Goal: Task Accomplishment & Management: Complete application form

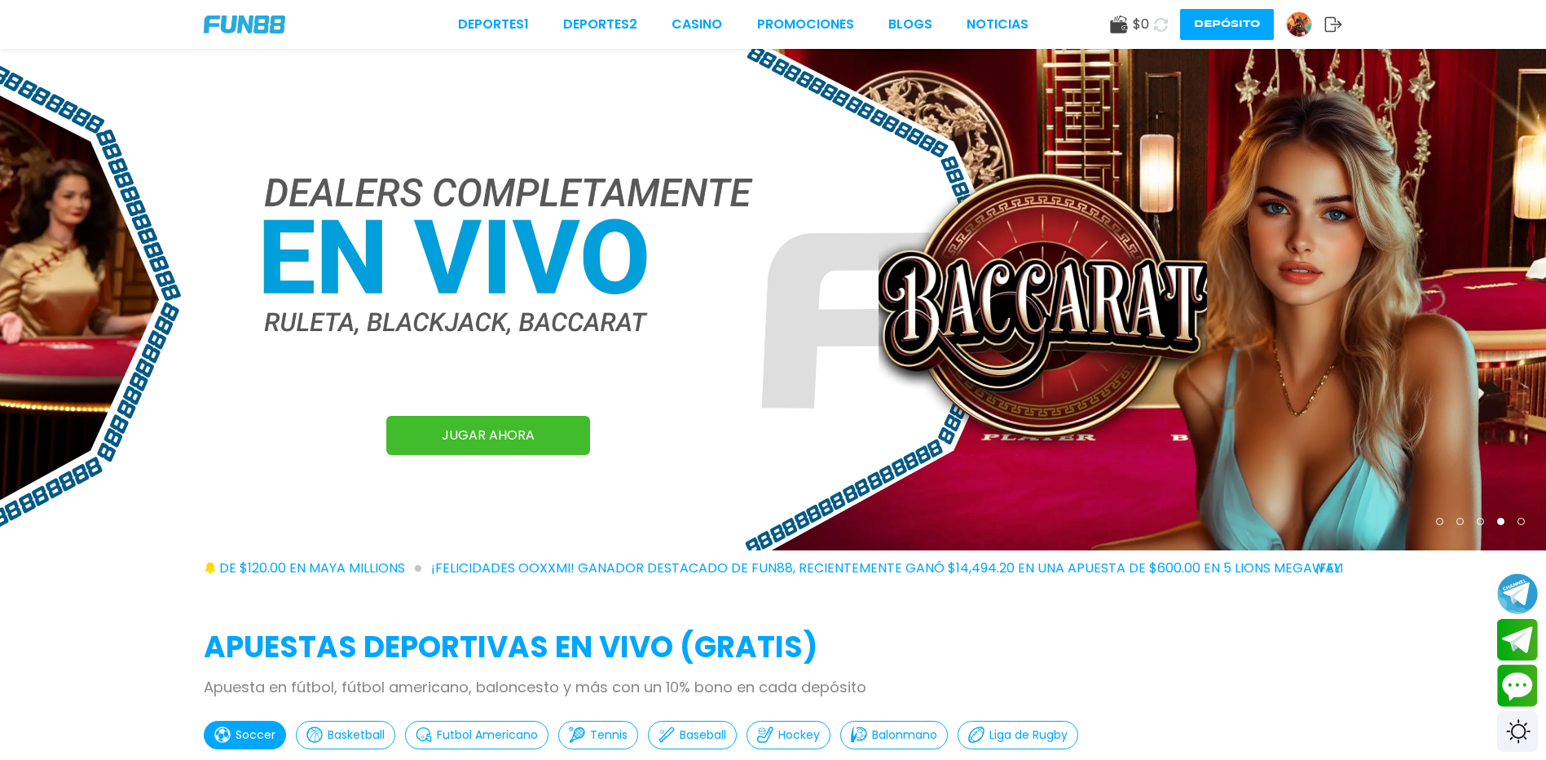
click at [1290, 29] on img at bounding box center [1299, 24] width 24 height 24
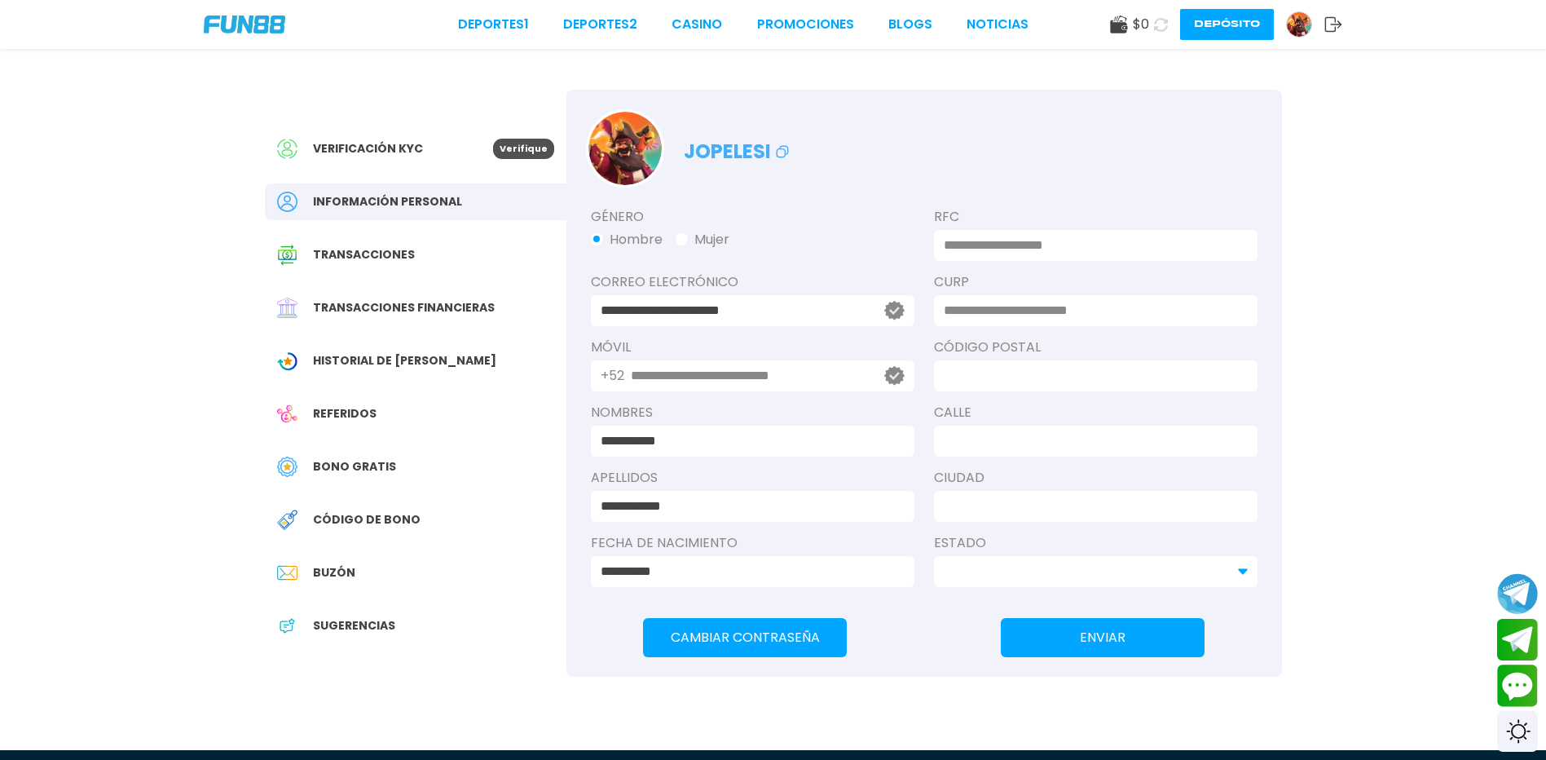
click at [1076, 249] on input at bounding box center [1091, 246] width 294 height 20
click at [1150, 311] on input at bounding box center [1091, 311] width 294 height 20
type input "*"
click at [1060, 374] on input at bounding box center [1091, 376] width 294 height 20
drag, startPoint x: 1322, startPoint y: 222, endPoint x: 1294, endPoint y: 240, distance: 33.7
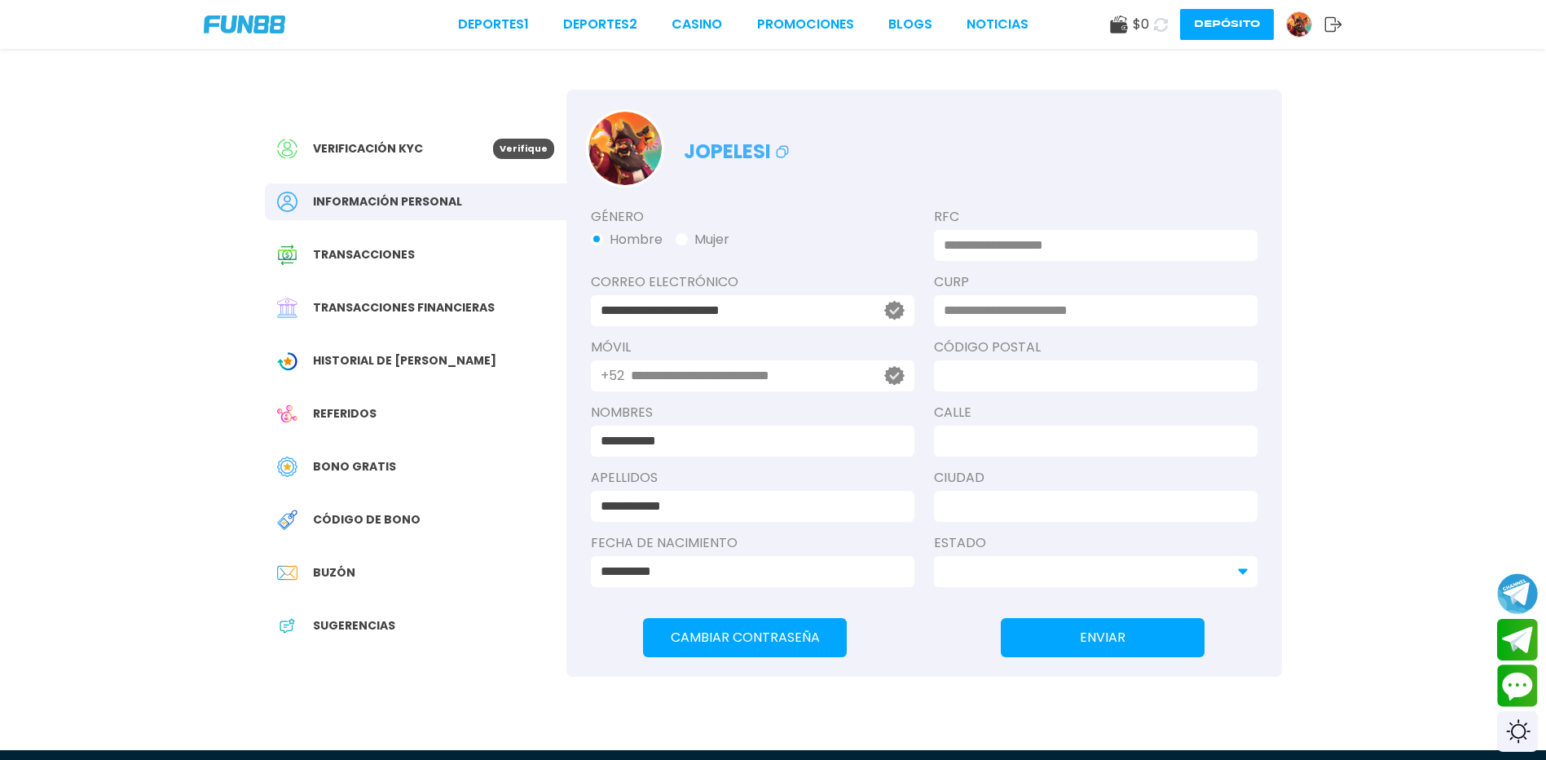
click at [1325, 220] on div "**********" at bounding box center [773, 350] width 1546 height 701
click at [1106, 371] on input at bounding box center [1091, 376] width 294 height 20
click at [506, 153] on p "Verifique" at bounding box center [523, 149] width 61 height 20
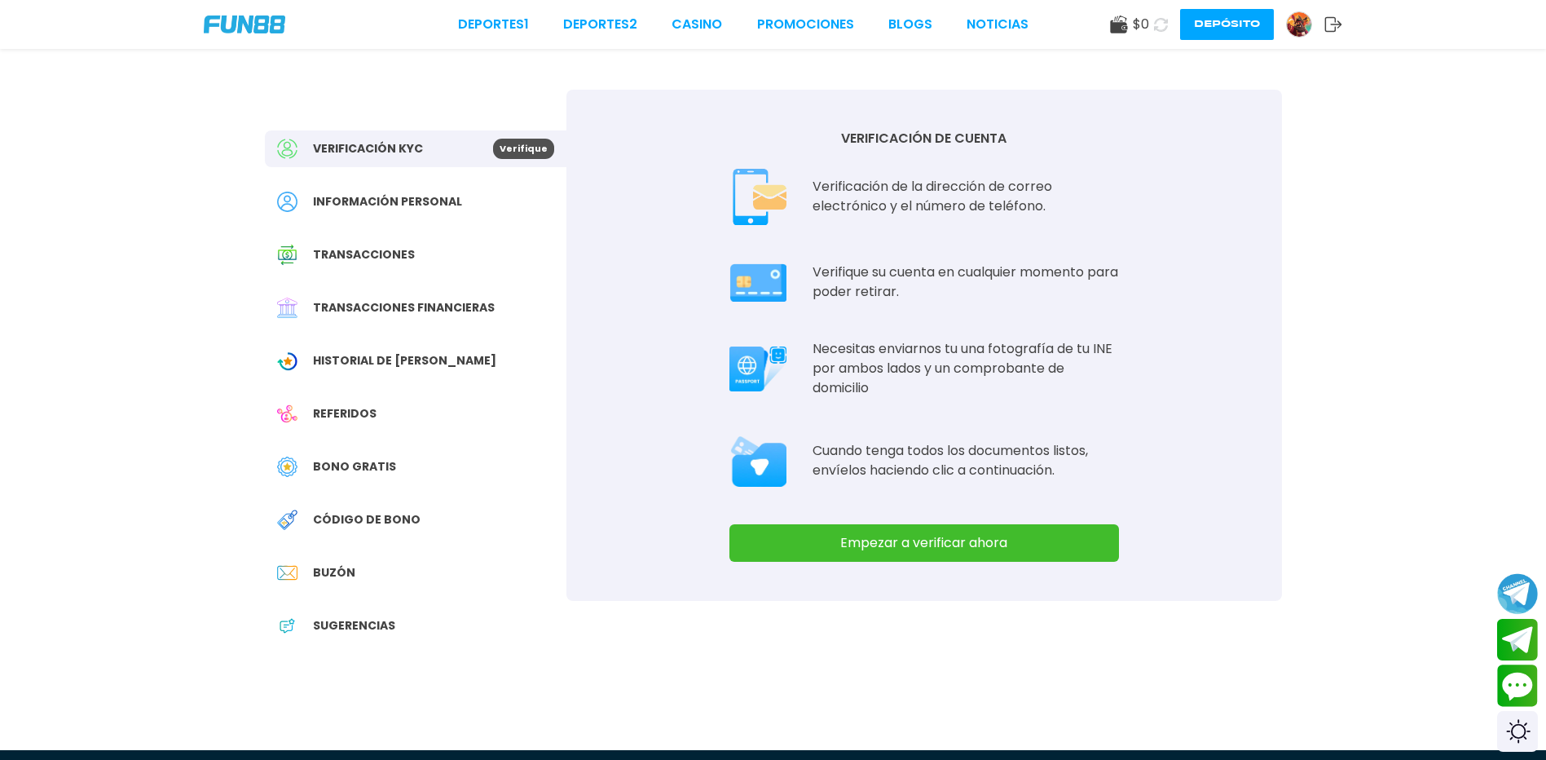
click at [892, 544] on button "Empezar a verificar ahora" at bounding box center [925, 542] width 390 height 37
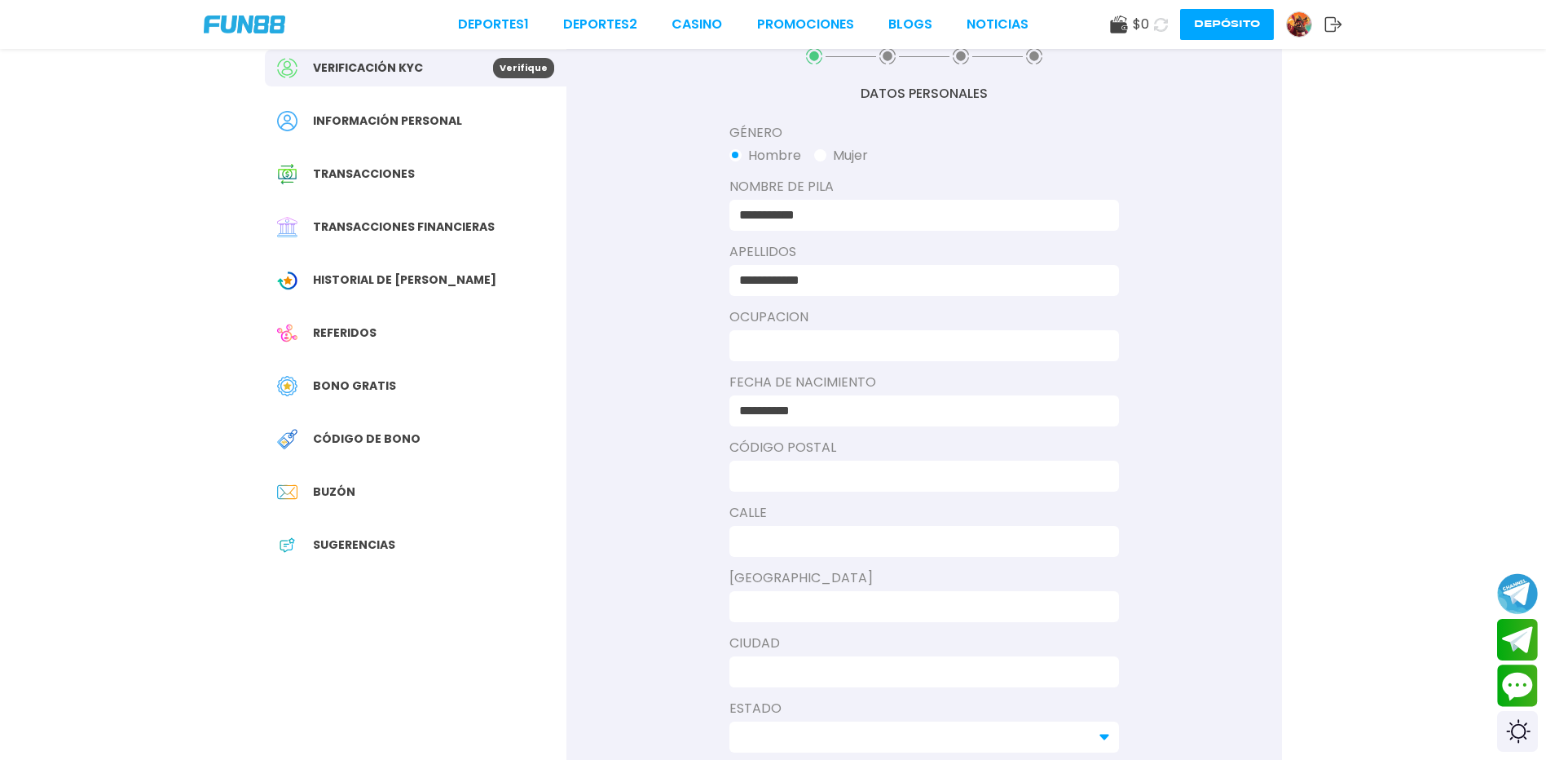
scroll to position [82, 0]
click at [822, 360] on div at bounding box center [925, 344] width 390 height 31
click at [828, 350] on input at bounding box center [919, 345] width 360 height 20
type input "**********"
type input "*****"
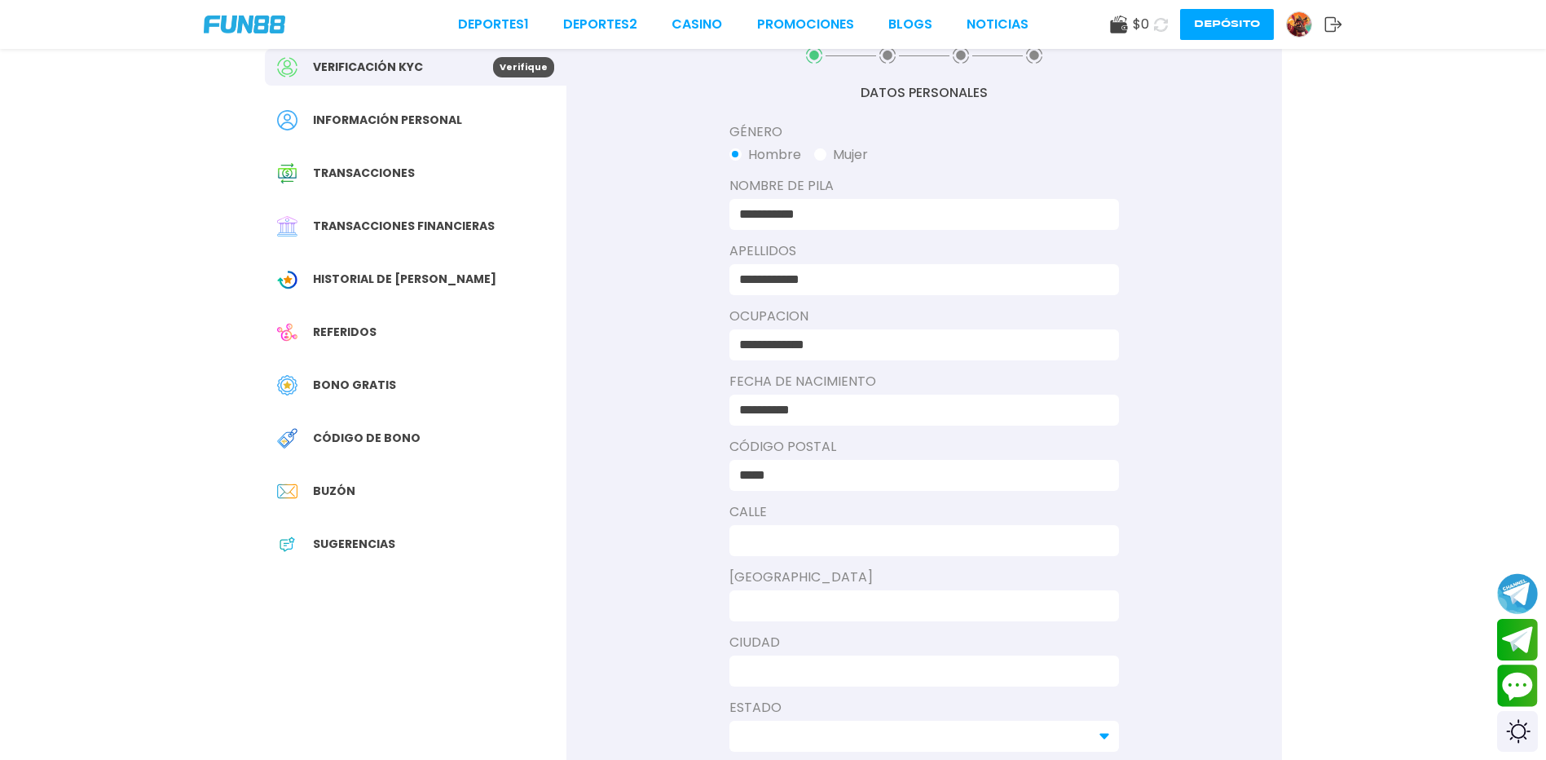
click at [656, 391] on div "**********" at bounding box center [924, 428] width 716 height 840
click at [784, 556] on div at bounding box center [925, 540] width 390 height 31
click at [784, 550] on input at bounding box center [919, 541] width 360 height 20
click at [774, 550] on input at bounding box center [919, 541] width 360 height 20
type input "**********"
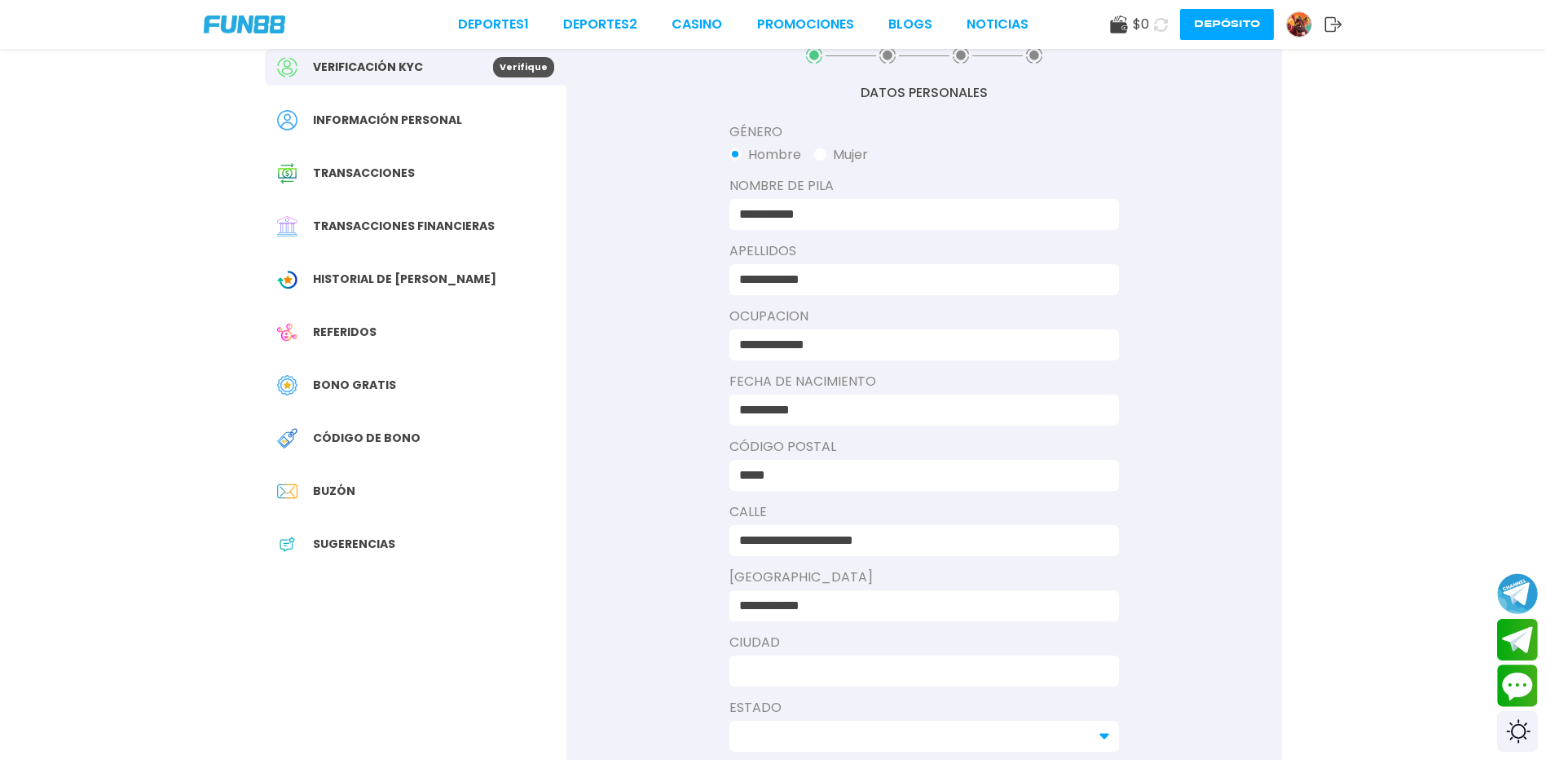
type input "**********"
click at [838, 681] on input "******" at bounding box center [919, 671] width 360 height 20
type input "**********"
click at [1135, 427] on div "**********" at bounding box center [924, 428] width 716 height 840
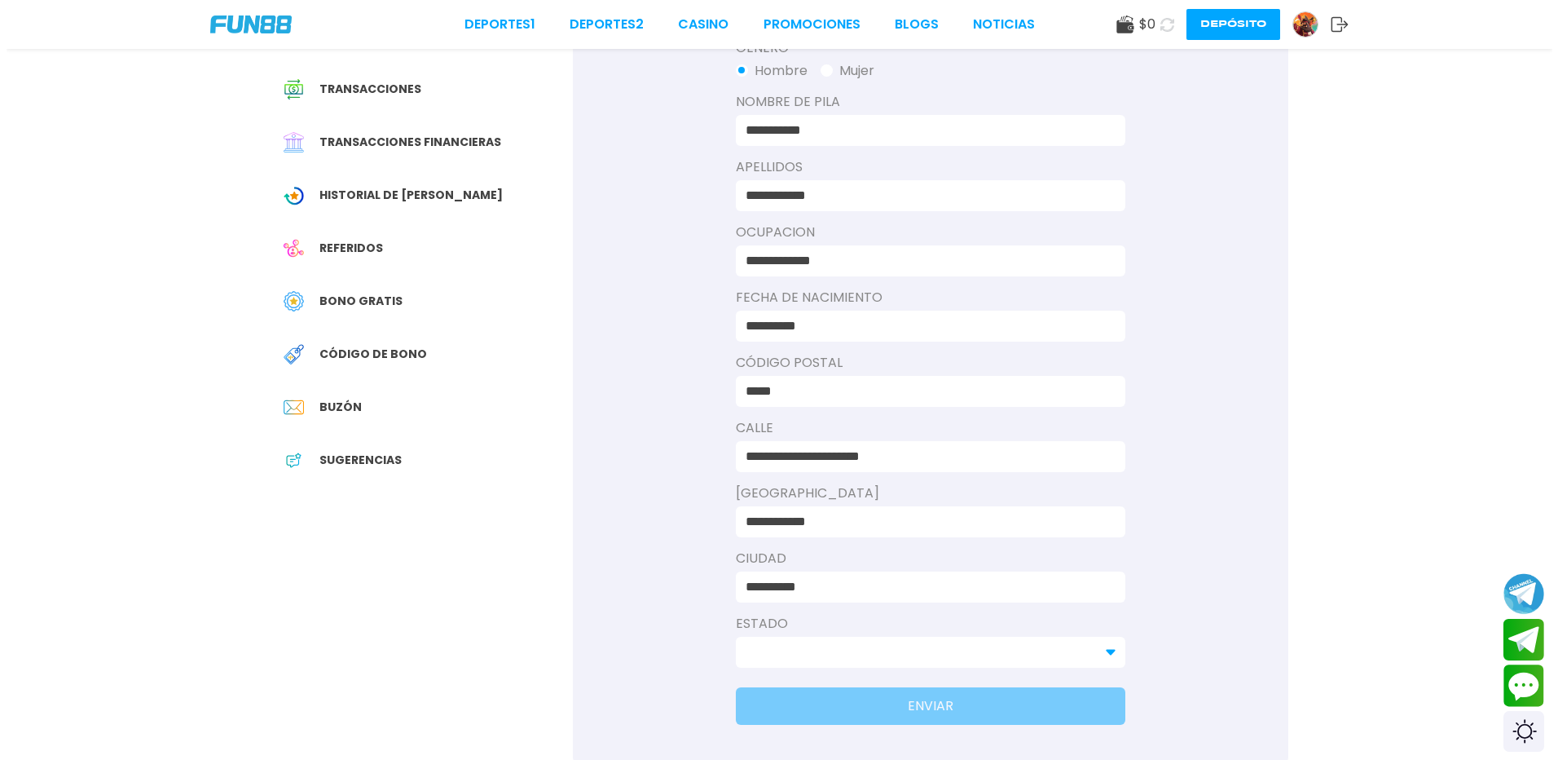
scroll to position [326, 0]
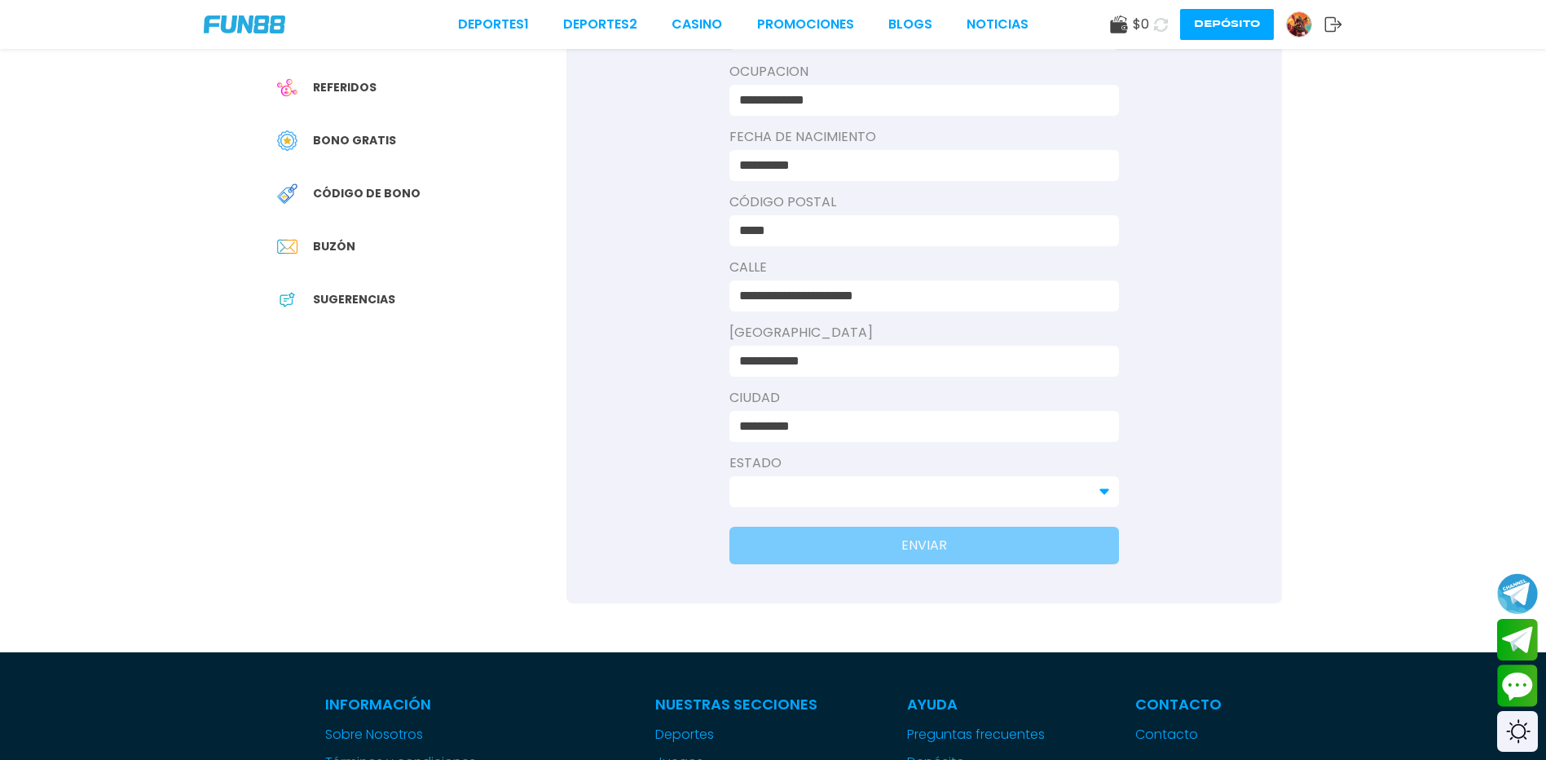
click at [875, 492] on input at bounding box center [914, 492] width 350 height 20
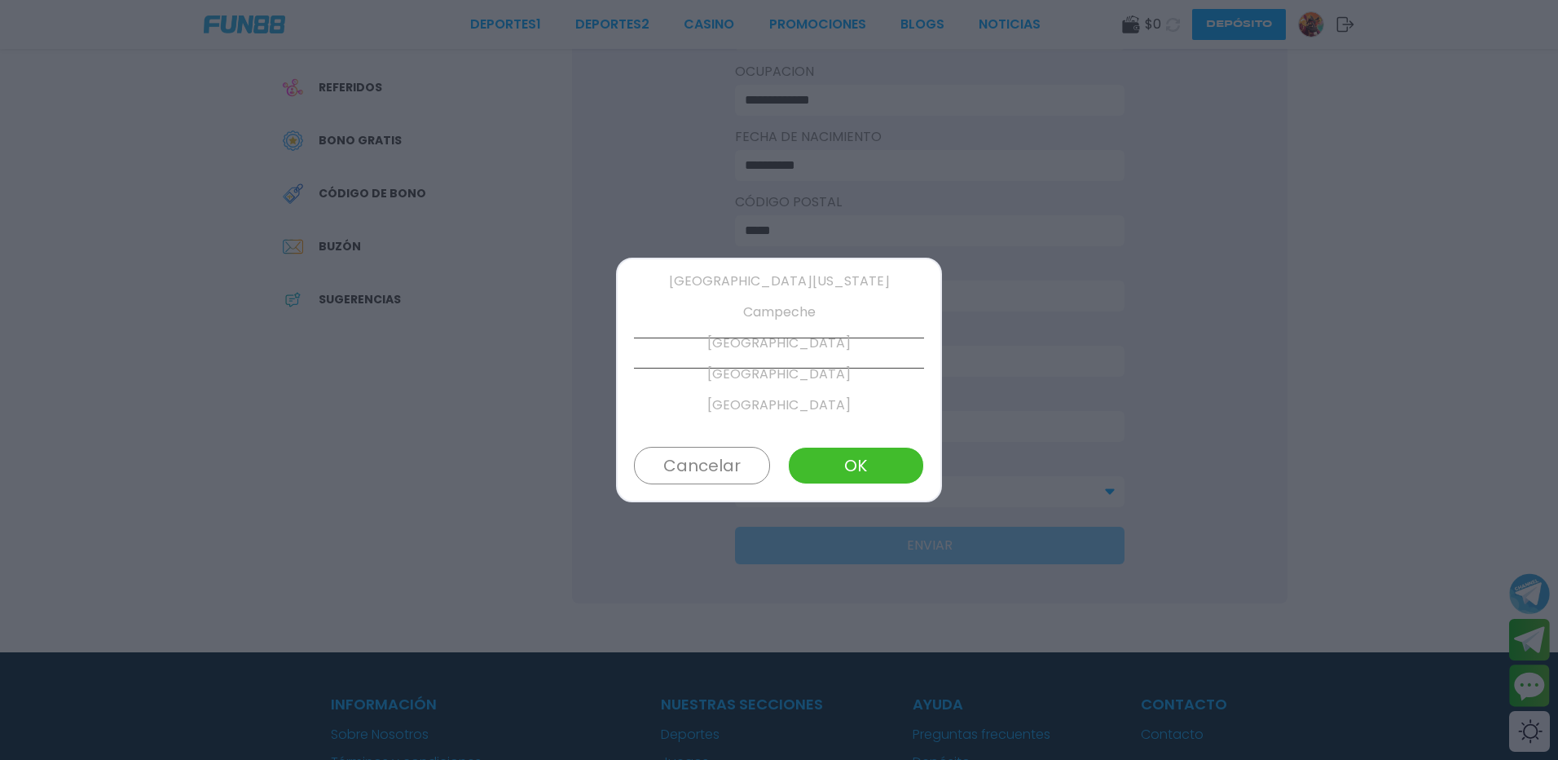
scroll to position [186, 0]
click at [792, 415] on p "Colima" at bounding box center [779, 414] width 290 height 31
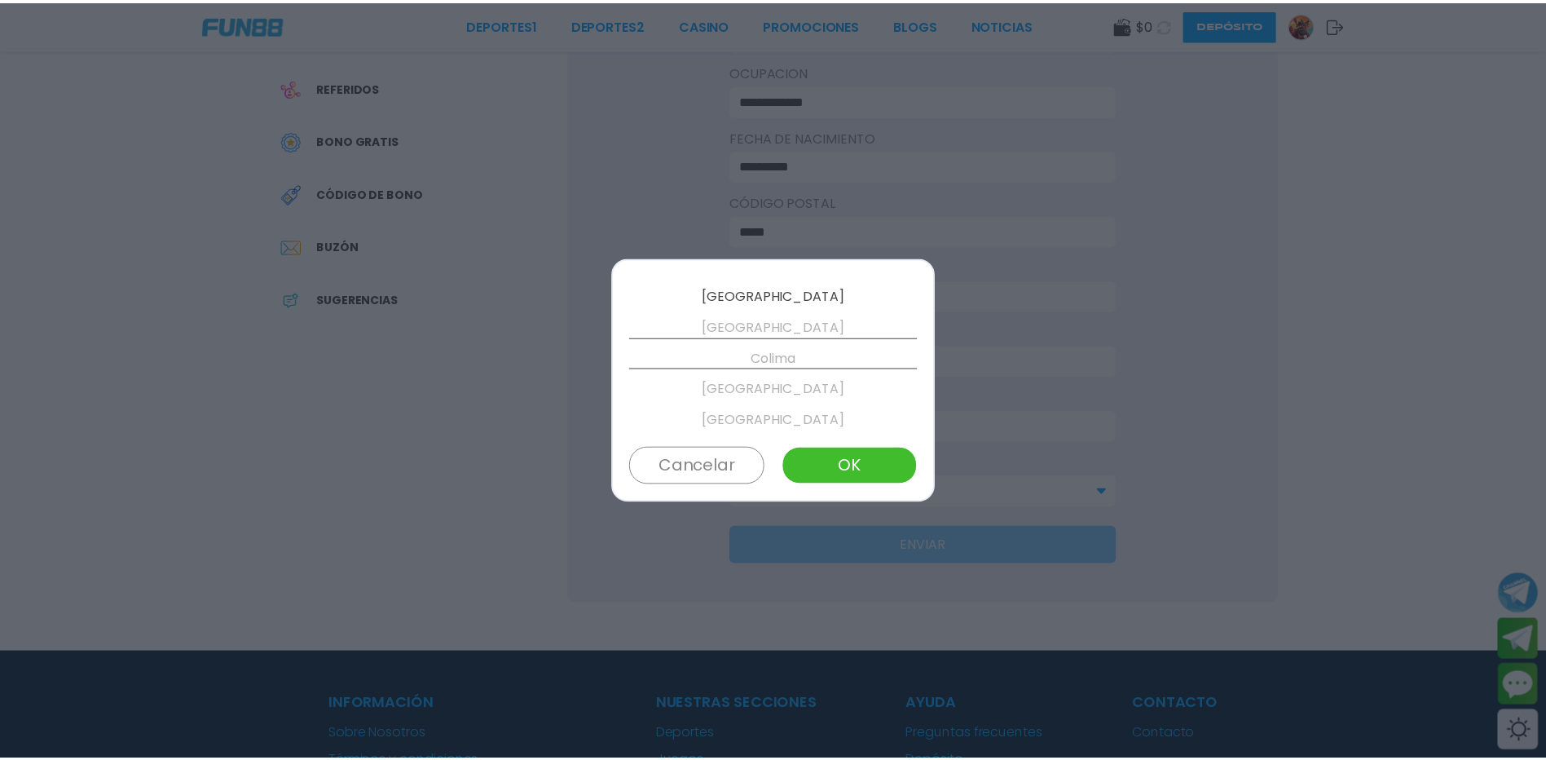
scroll to position [248, 0]
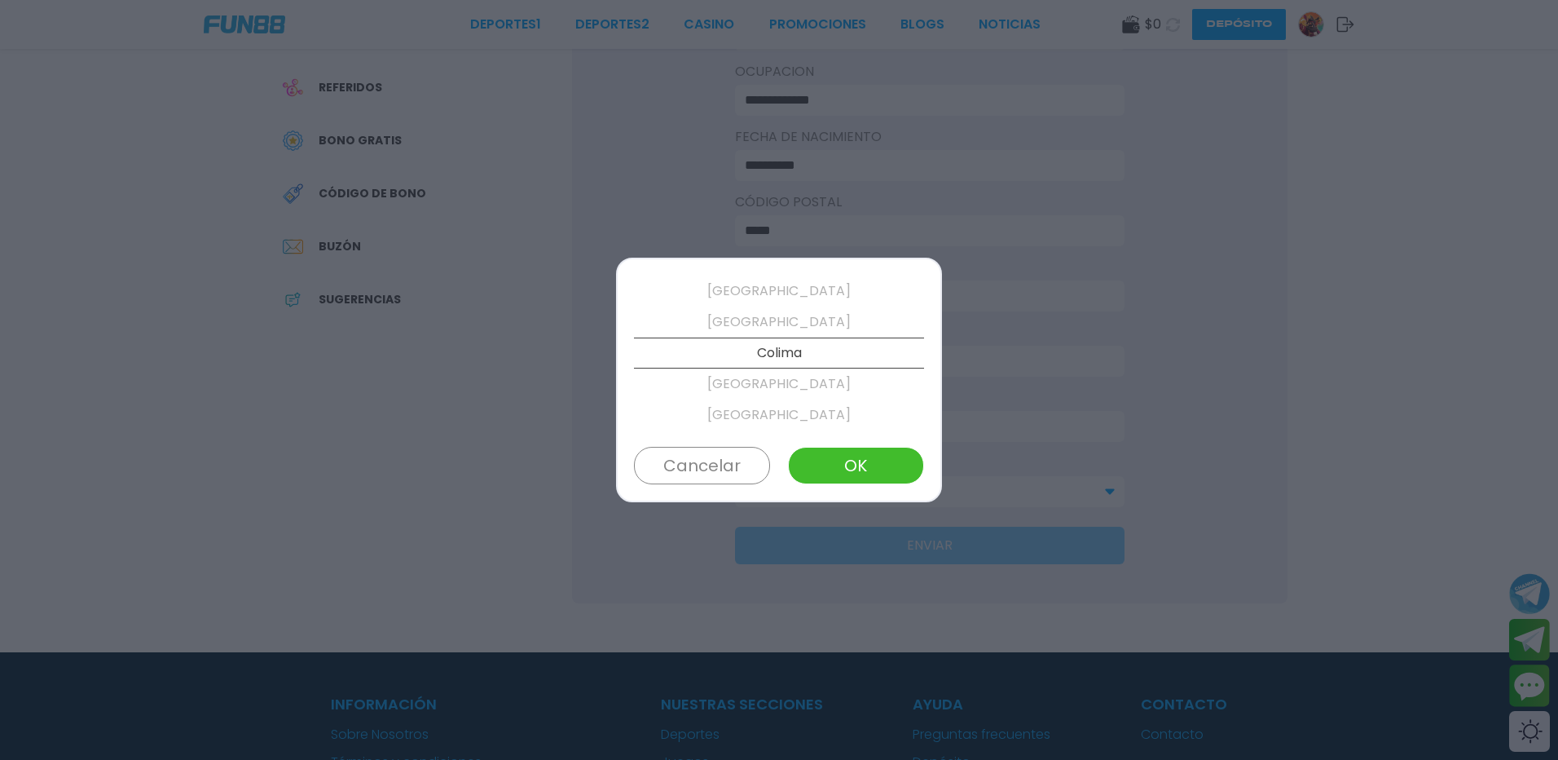
click at [835, 460] on button "OK" at bounding box center [856, 465] width 136 height 37
type input "******"
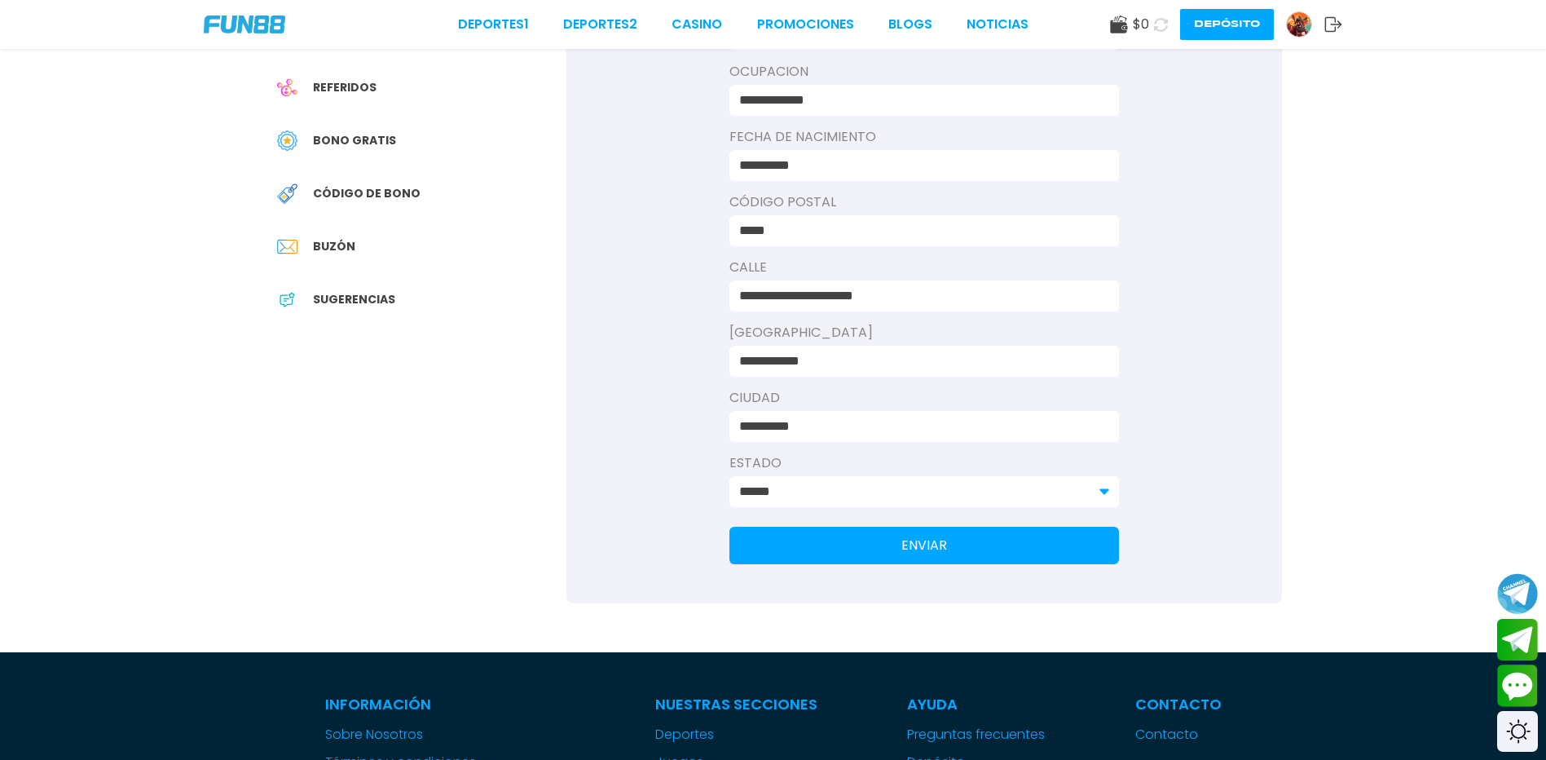
click at [927, 564] on button "ENVIAR" at bounding box center [925, 545] width 390 height 37
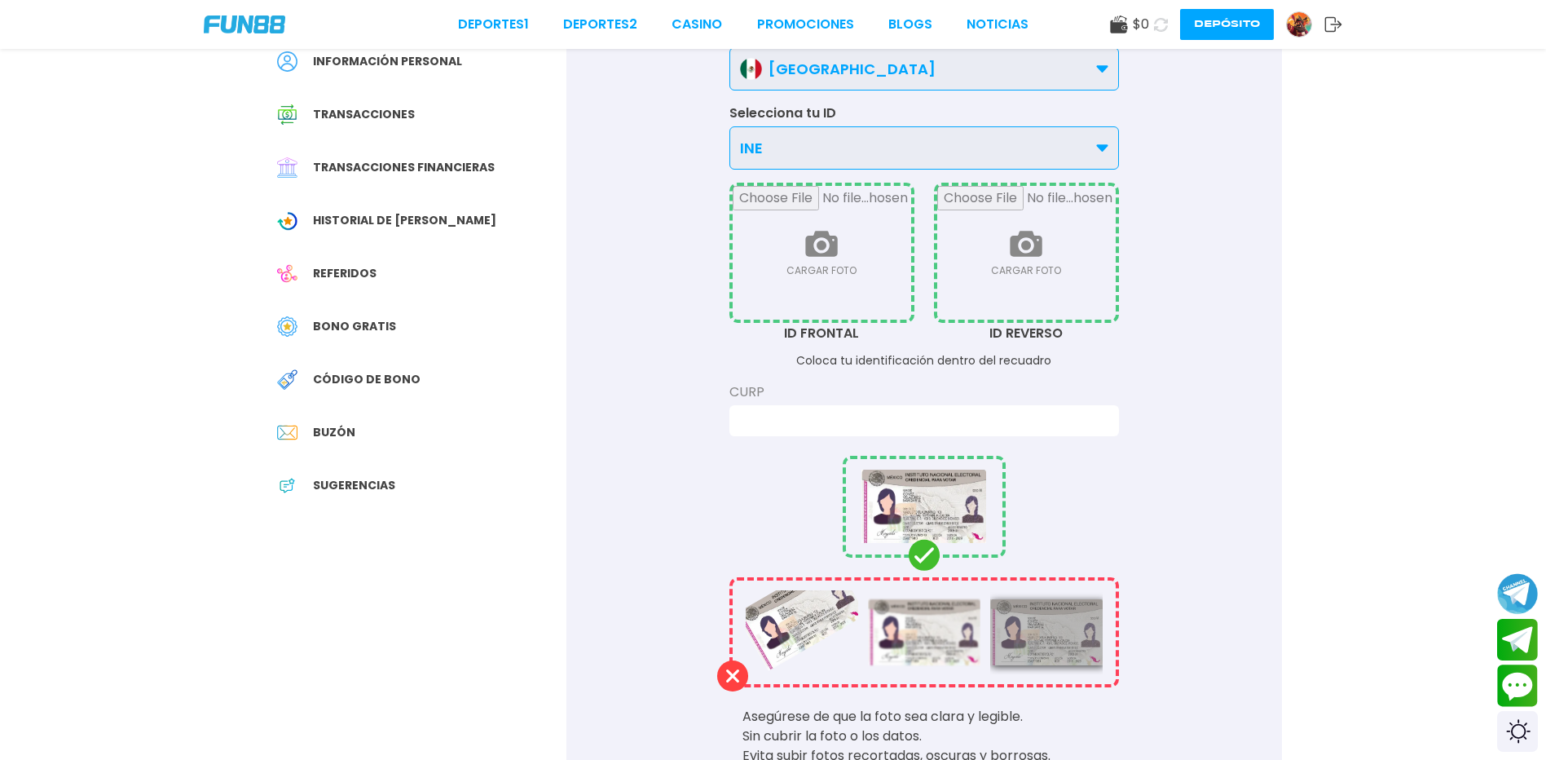
scroll to position [163, 0]
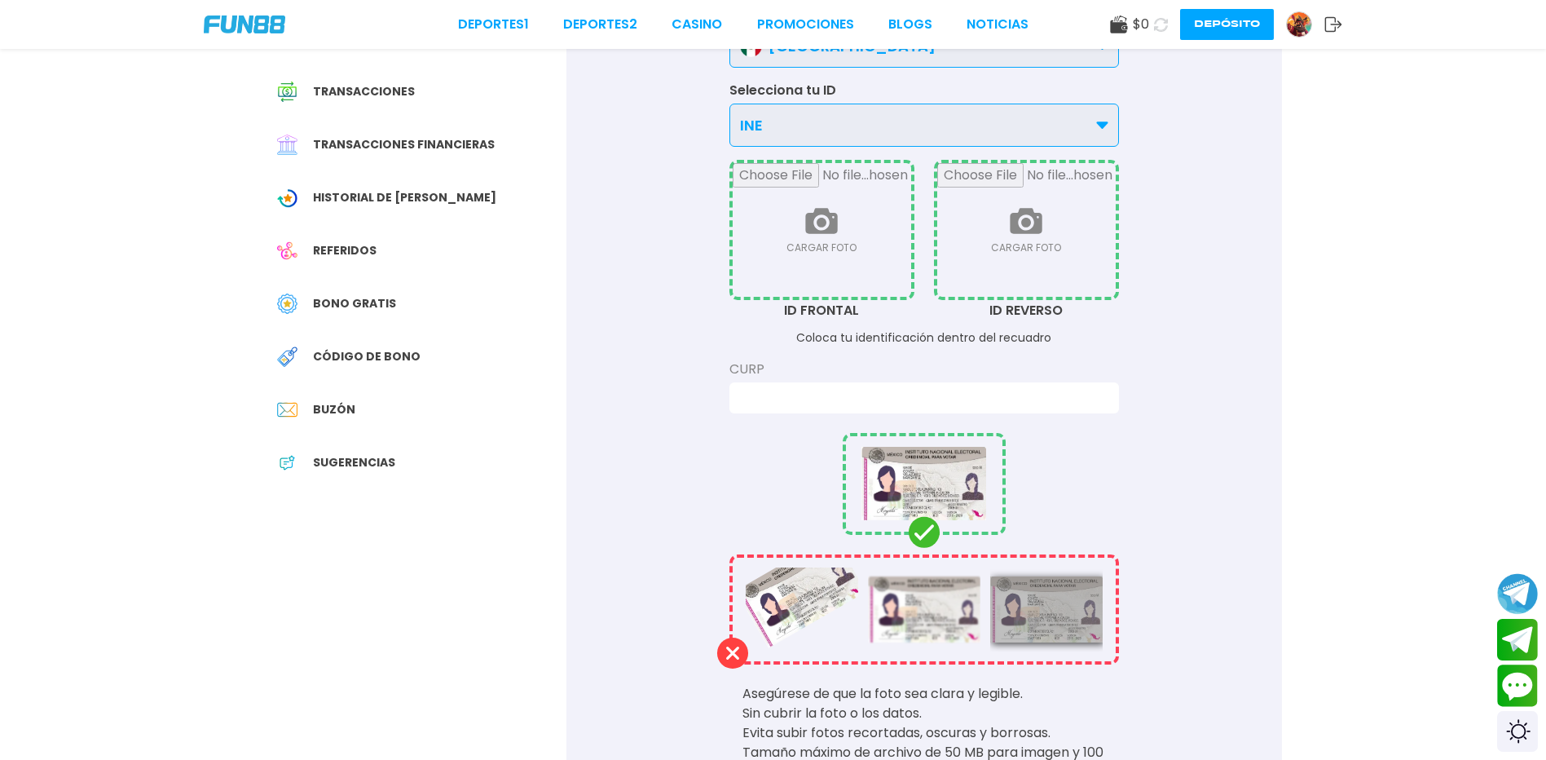
click at [823, 243] on input "file" at bounding box center [822, 230] width 179 height 134
type input "**********"
click at [1014, 245] on input "file" at bounding box center [1026, 230] width 179 height 134
type input "**********"
click at [849, 403] on input at bounding box center [919, 398] width 360 height 20
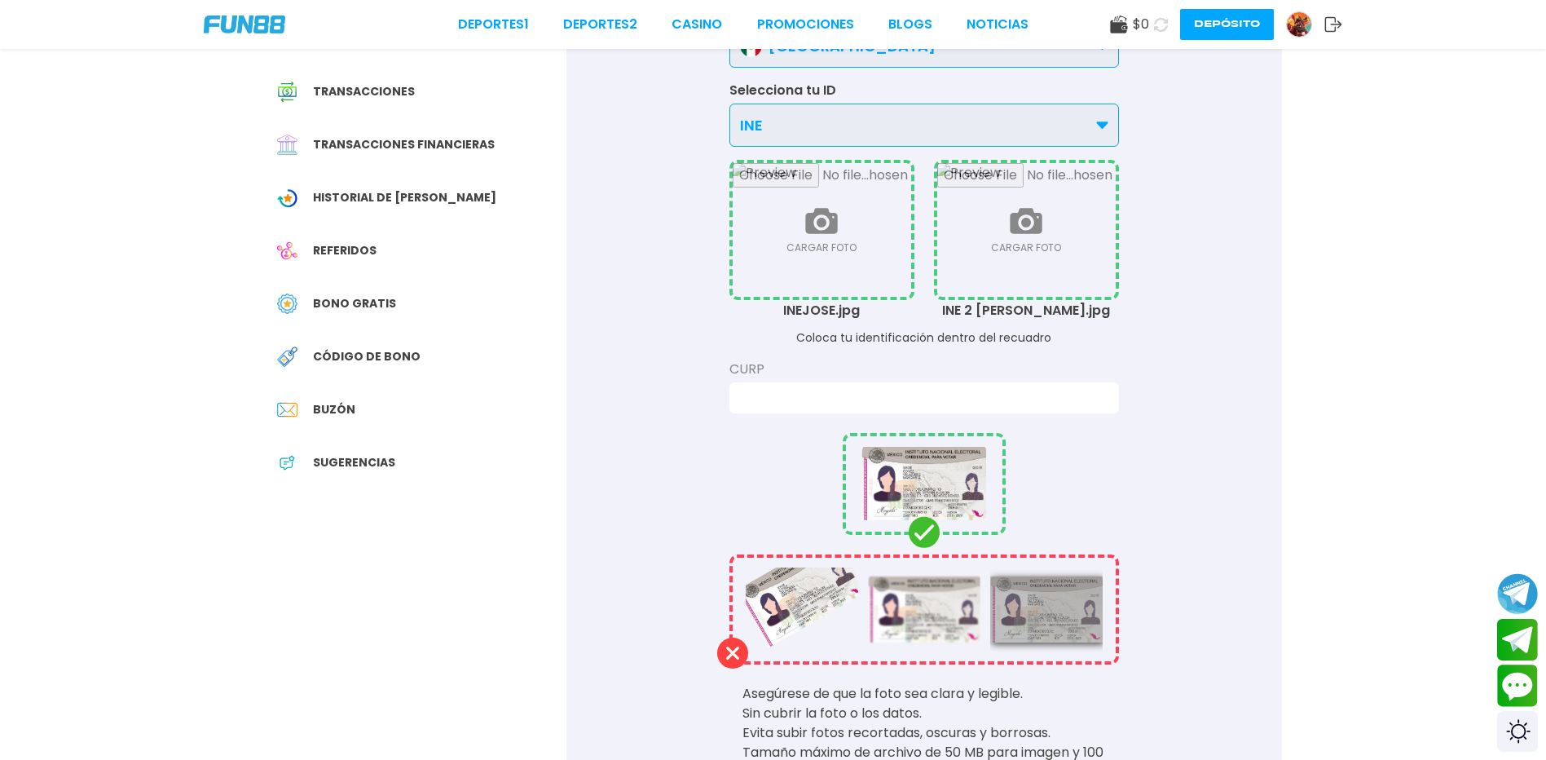
type input "*"
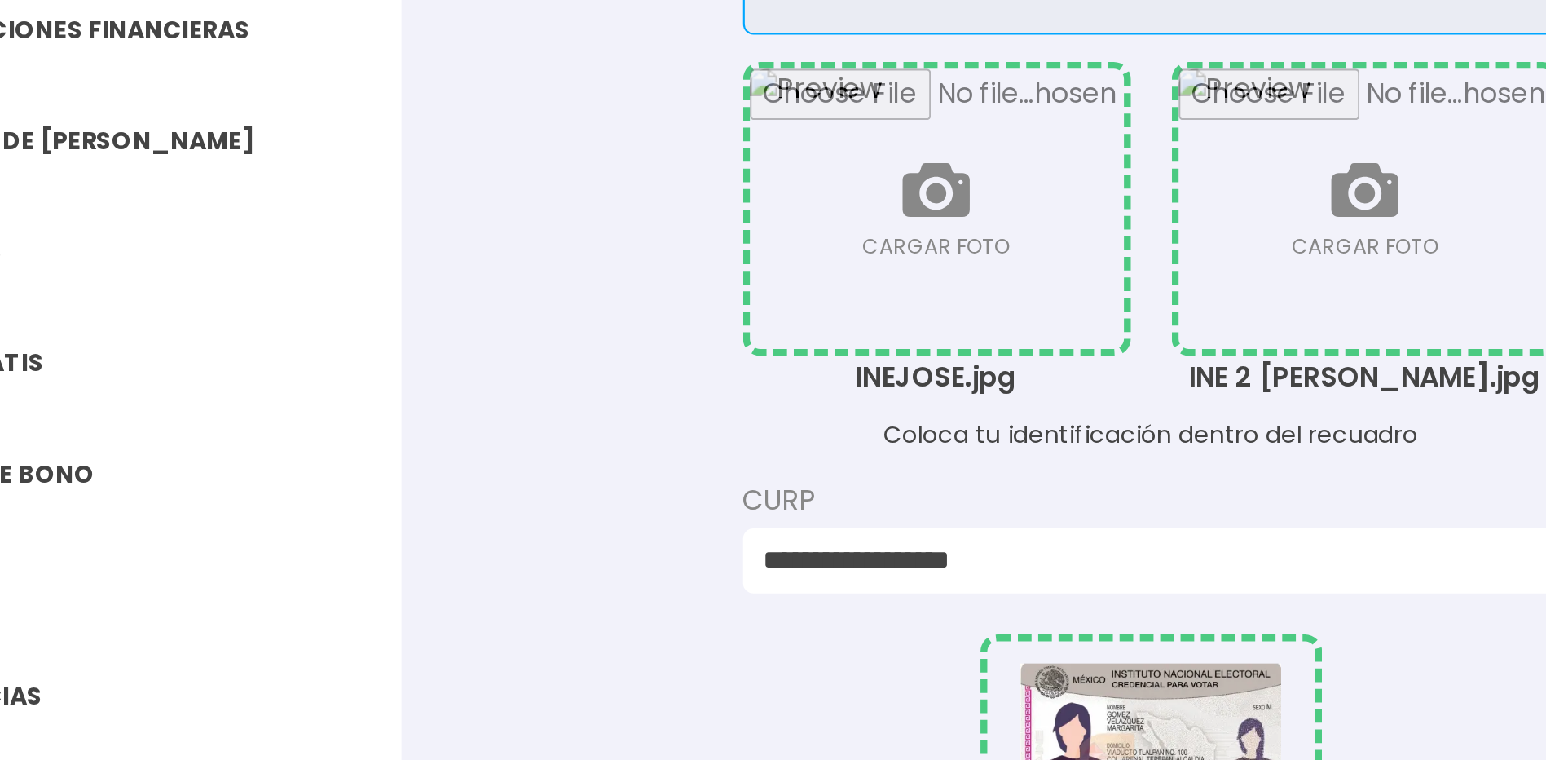
type input "**********"
click at [1025, 370] on div "**********" at bounding box center [924, 426] width 716 height 990
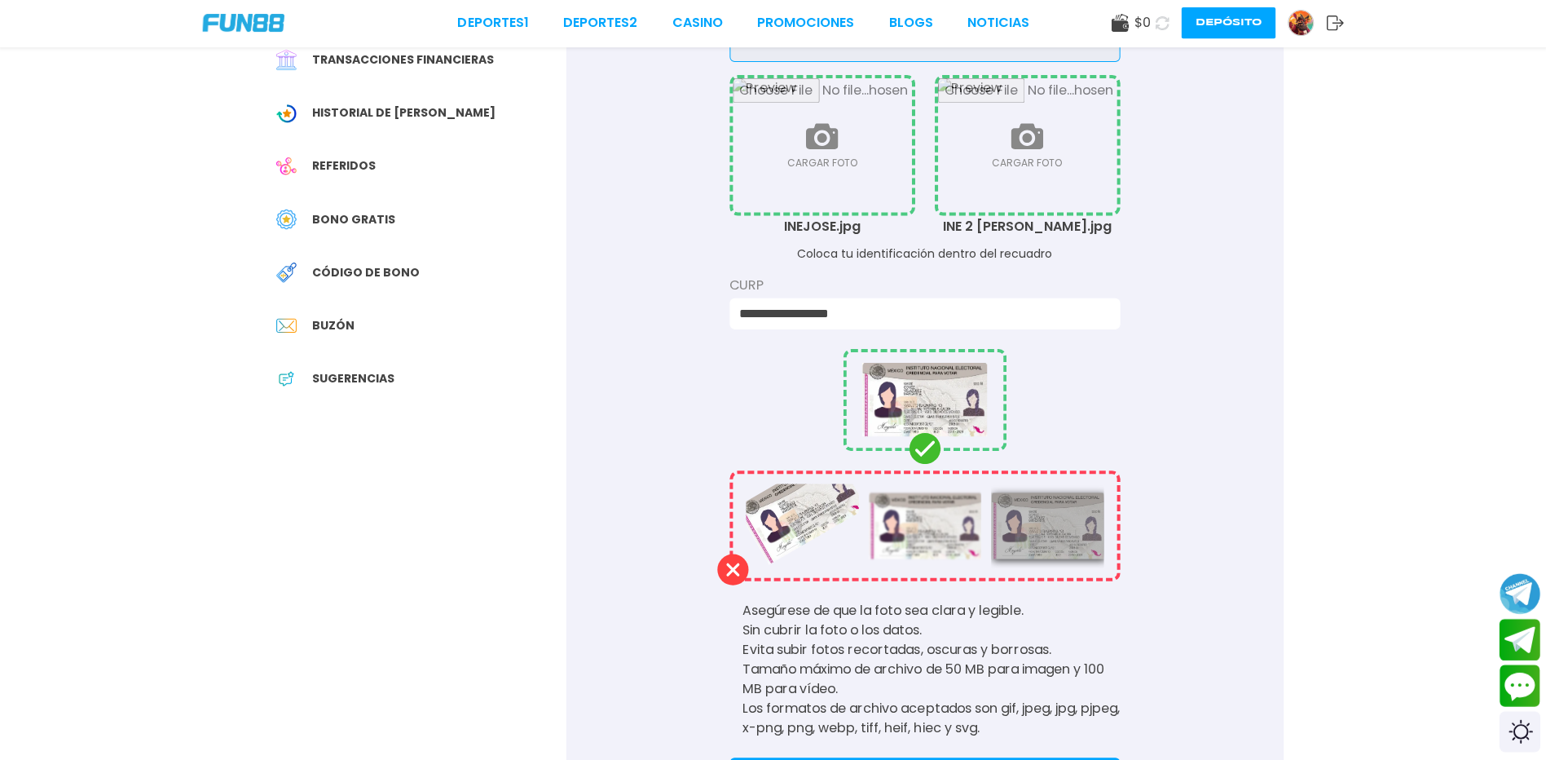
scroll to position [549, 0]
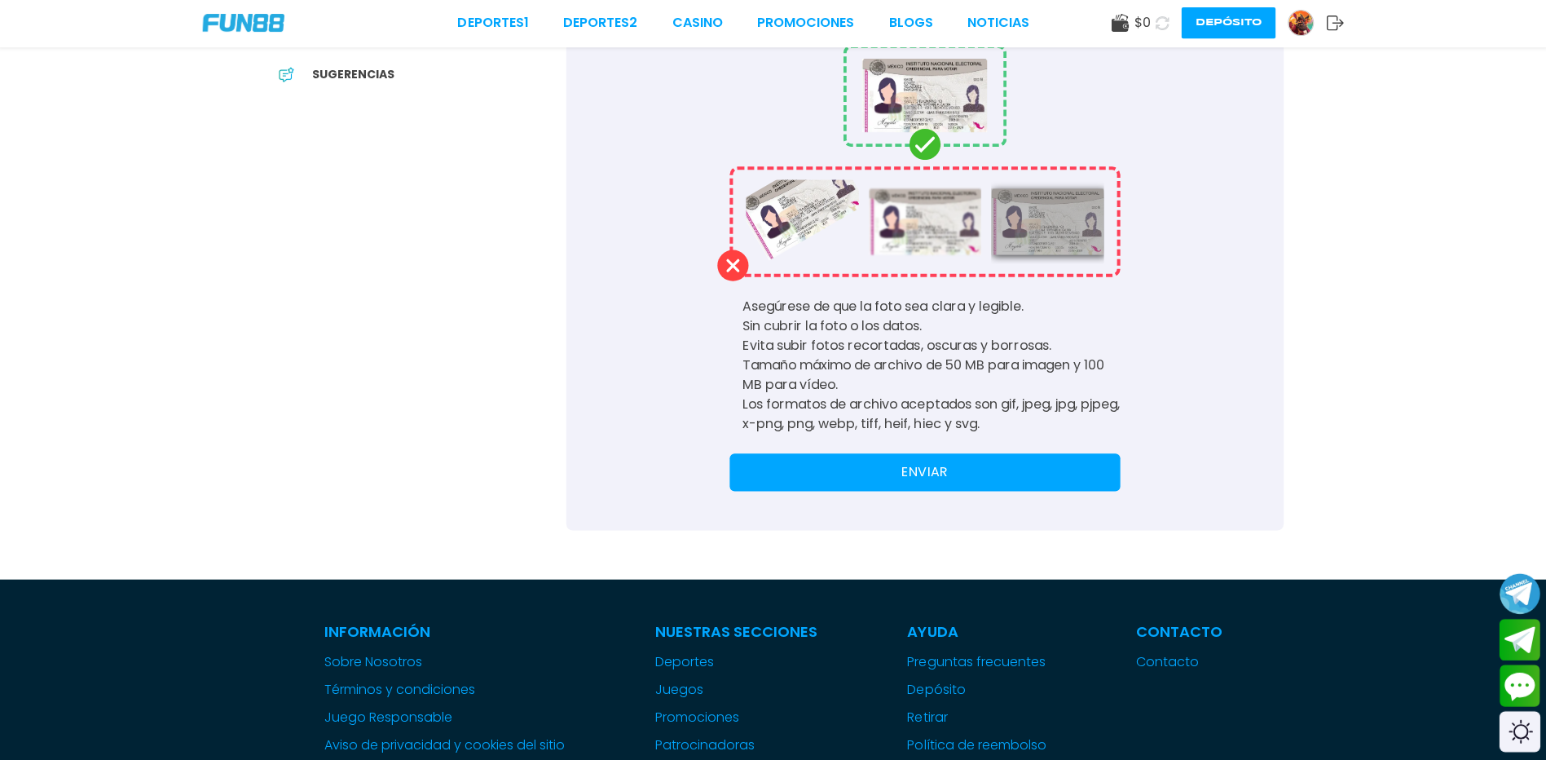
click at [925, 492] on button "ENVIAR" at bounding box center [925, 472] width 390 height 37
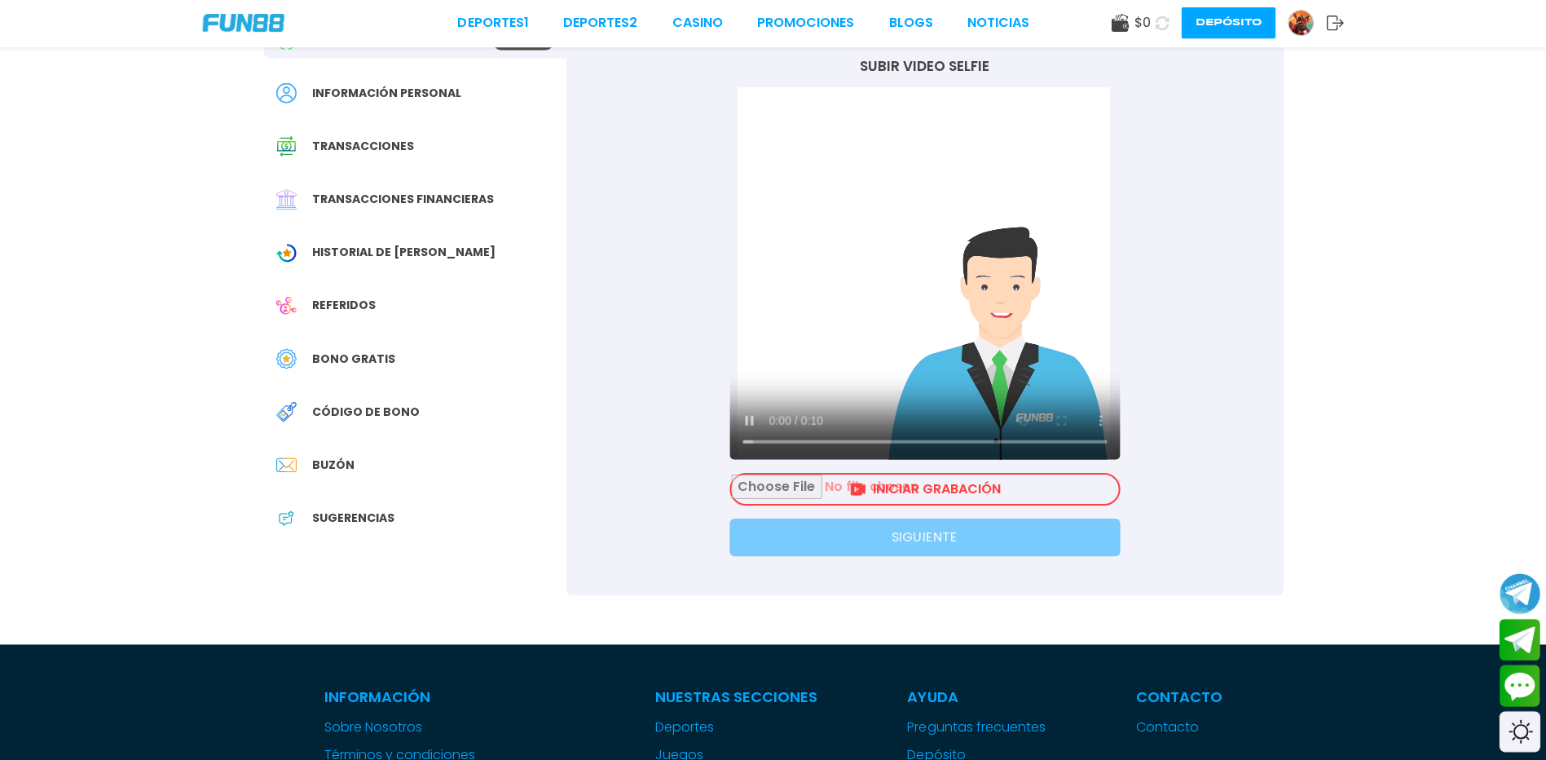
scroll to position [0, 0]
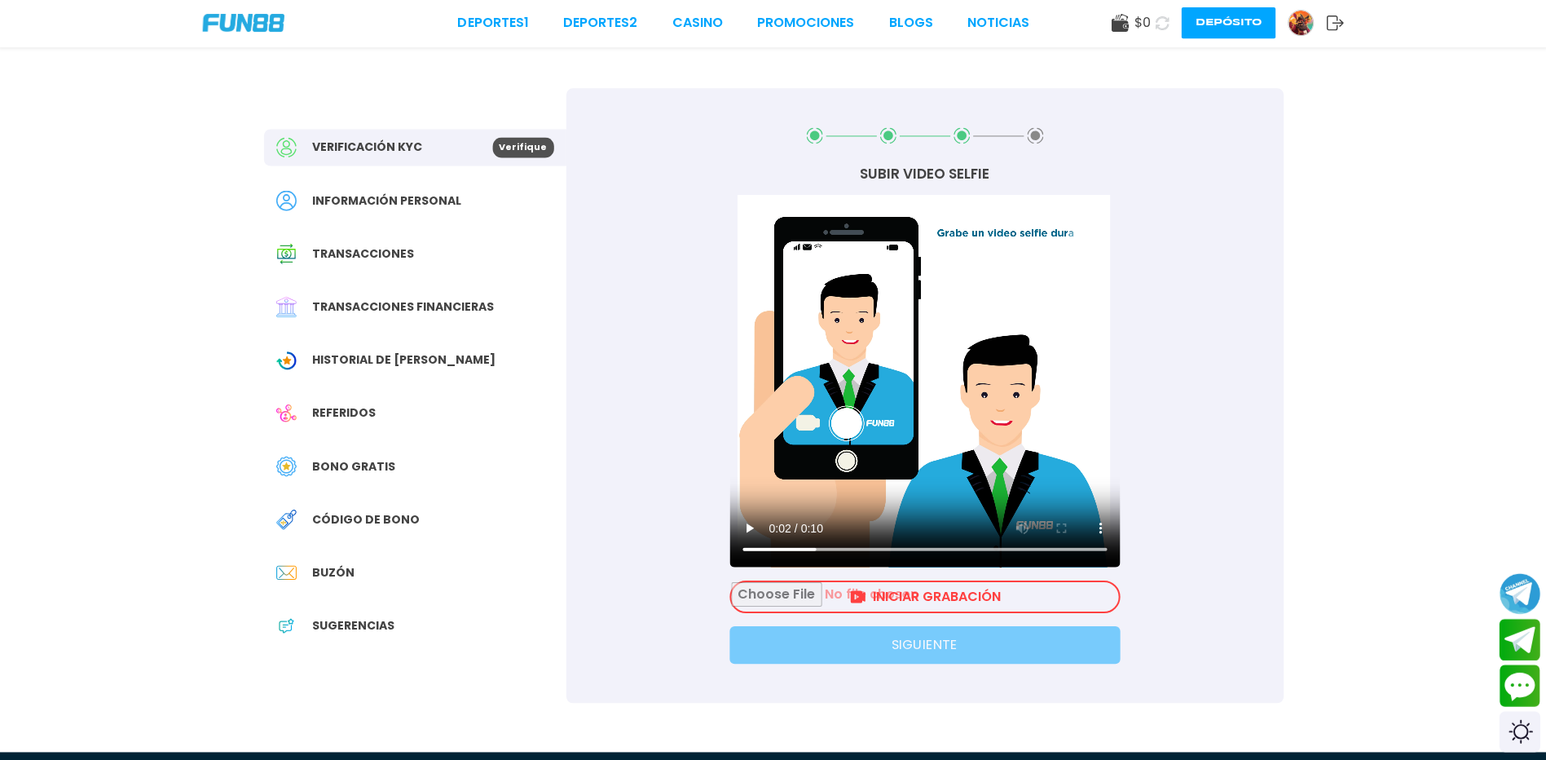
click at [665, 509] on div "SUBIR VIDEO SELFIE Su navegador no soporta la etiqueta de vídeo. INICIAR GRABAC…" at bounding box center [924, 396] width 716 height 613
click at [634, 644] on div "SUBIR VIDEO SELFIE Su navegador no soporta la etiqueta de vídeo. INICIAR GRABAC…" at bounding box center [924, 396] width 716 height 613
click at [910, 602] on input "file" at bounding box center [924, 596] width 386 height 29
click at [907, 598] on input "file" at bounding box center [924, 596] width 386 height 29
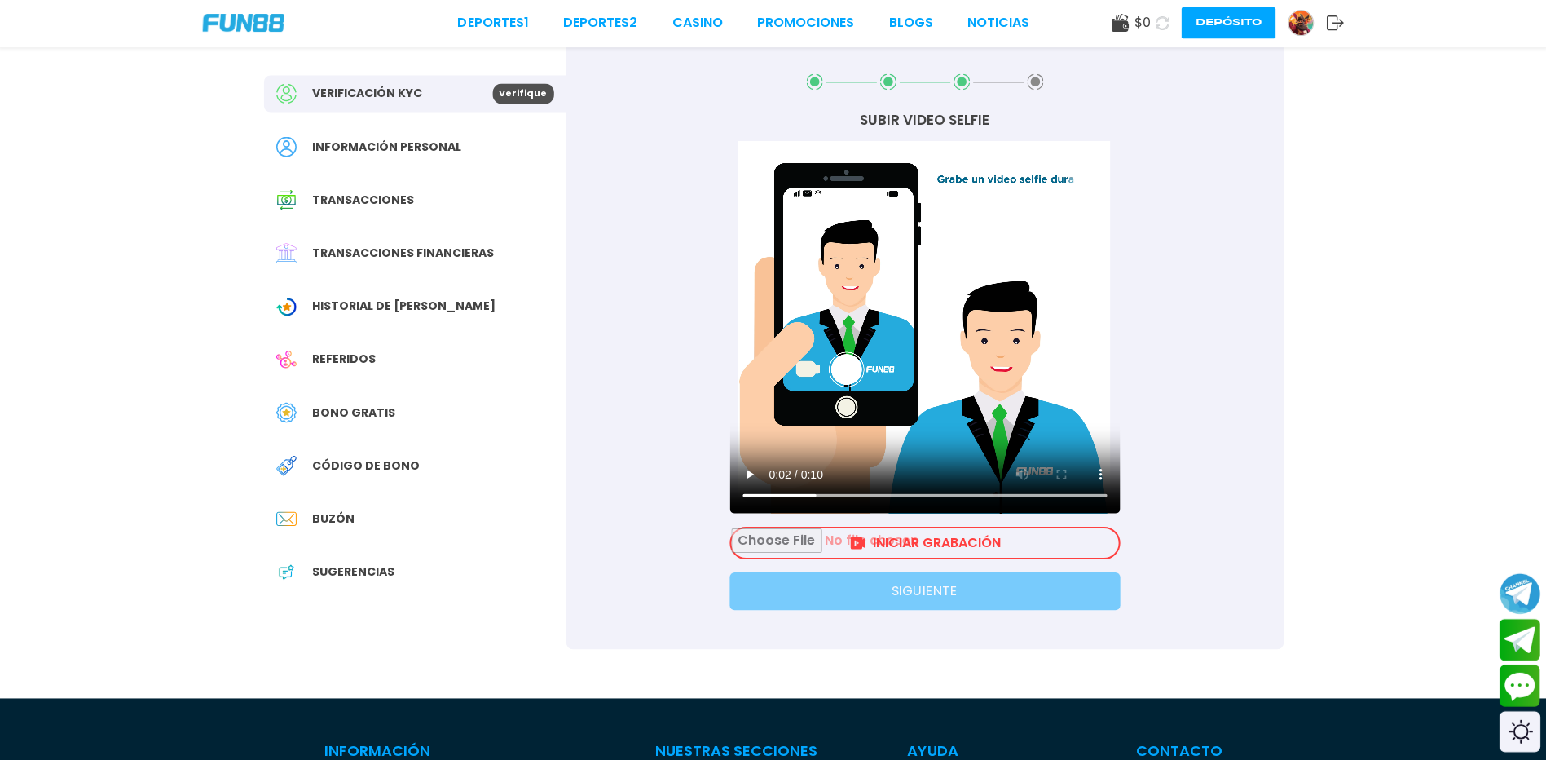
scroll to position [82, 0]
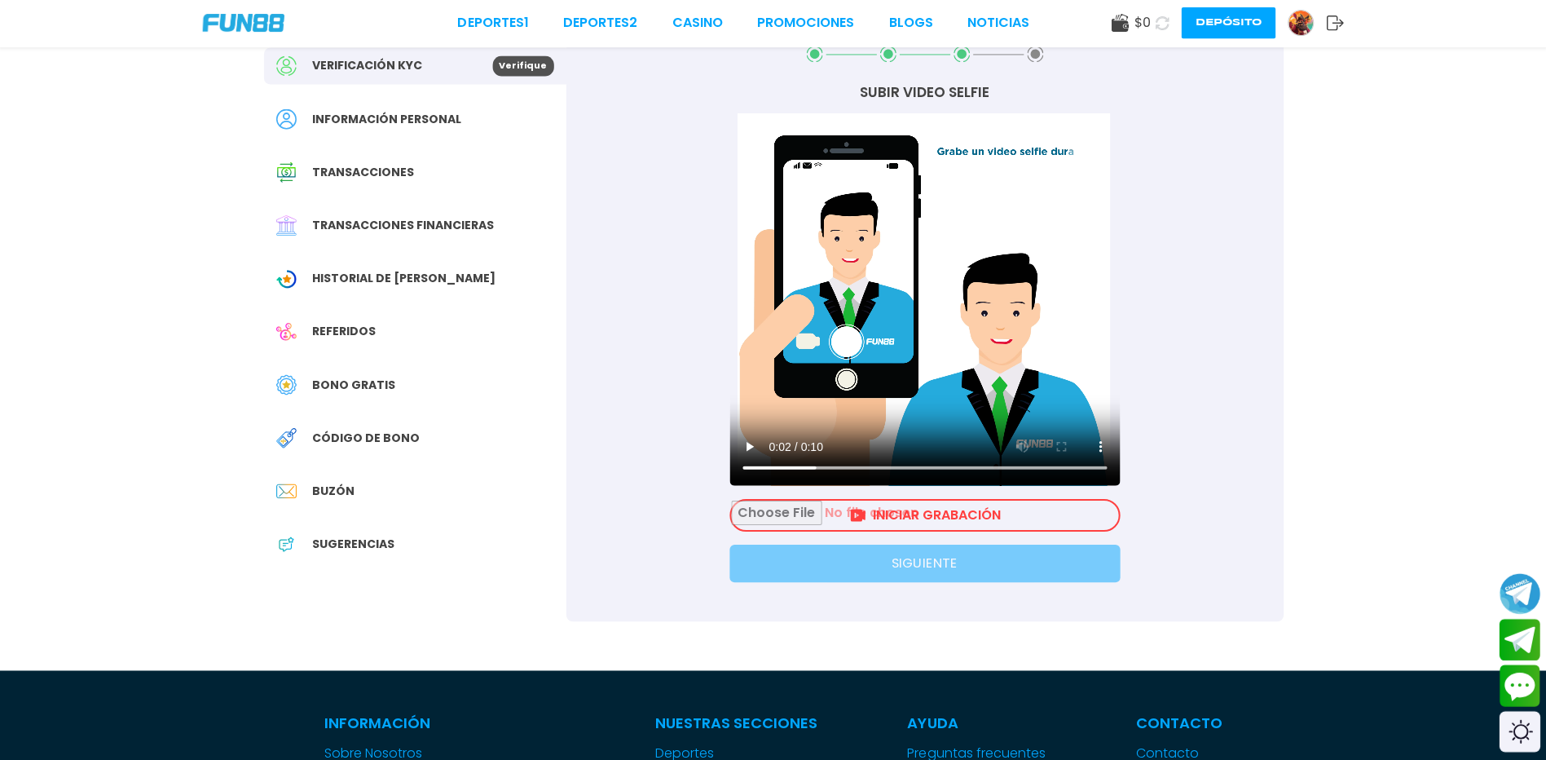
click at [895, 514] on input "file" at bounding box center [924, 514] width 386 height 29
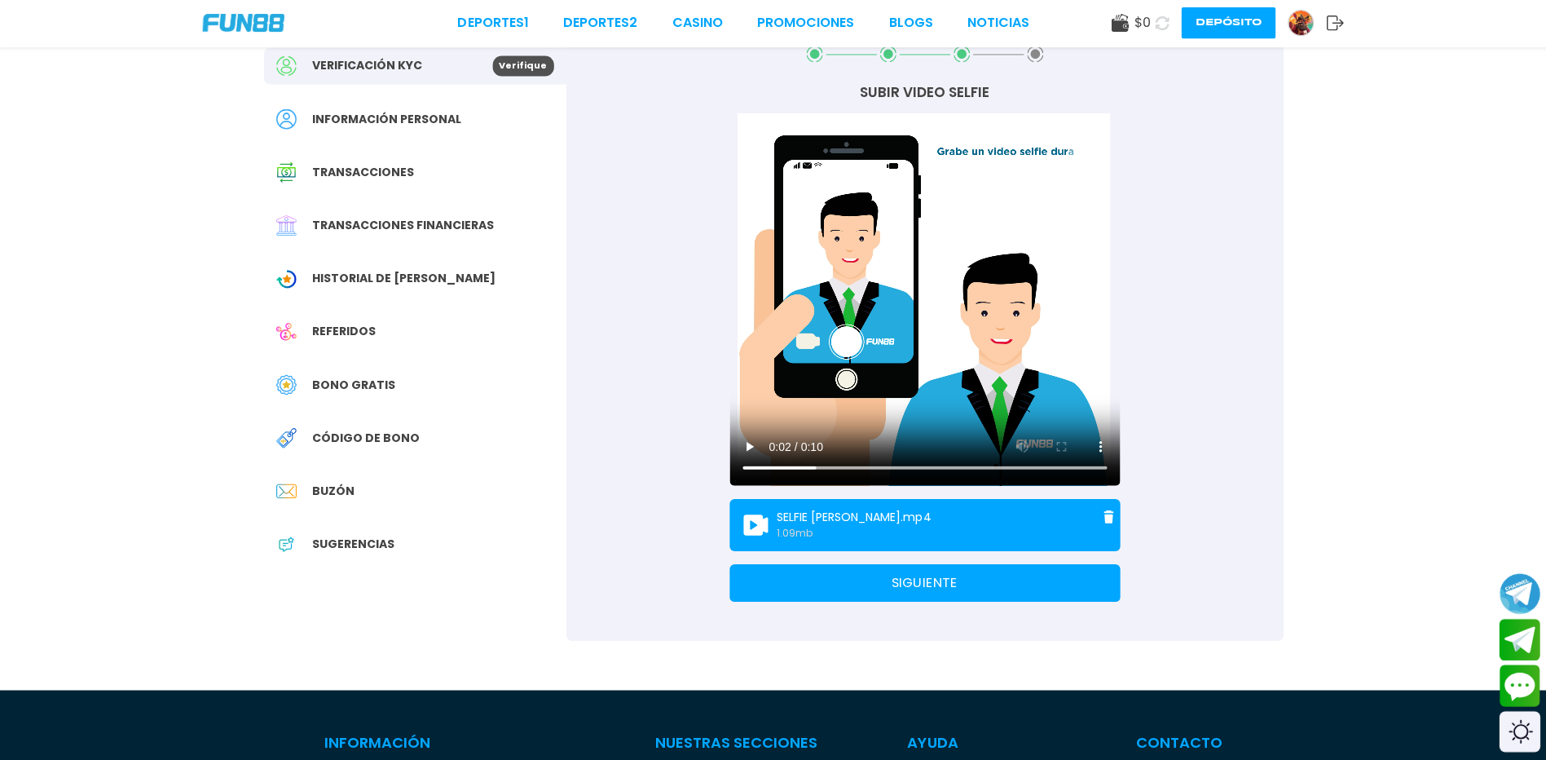
click at [937, 592] on button "SIGUIENTE" at bounding box center [925, 582] width 390 height 37
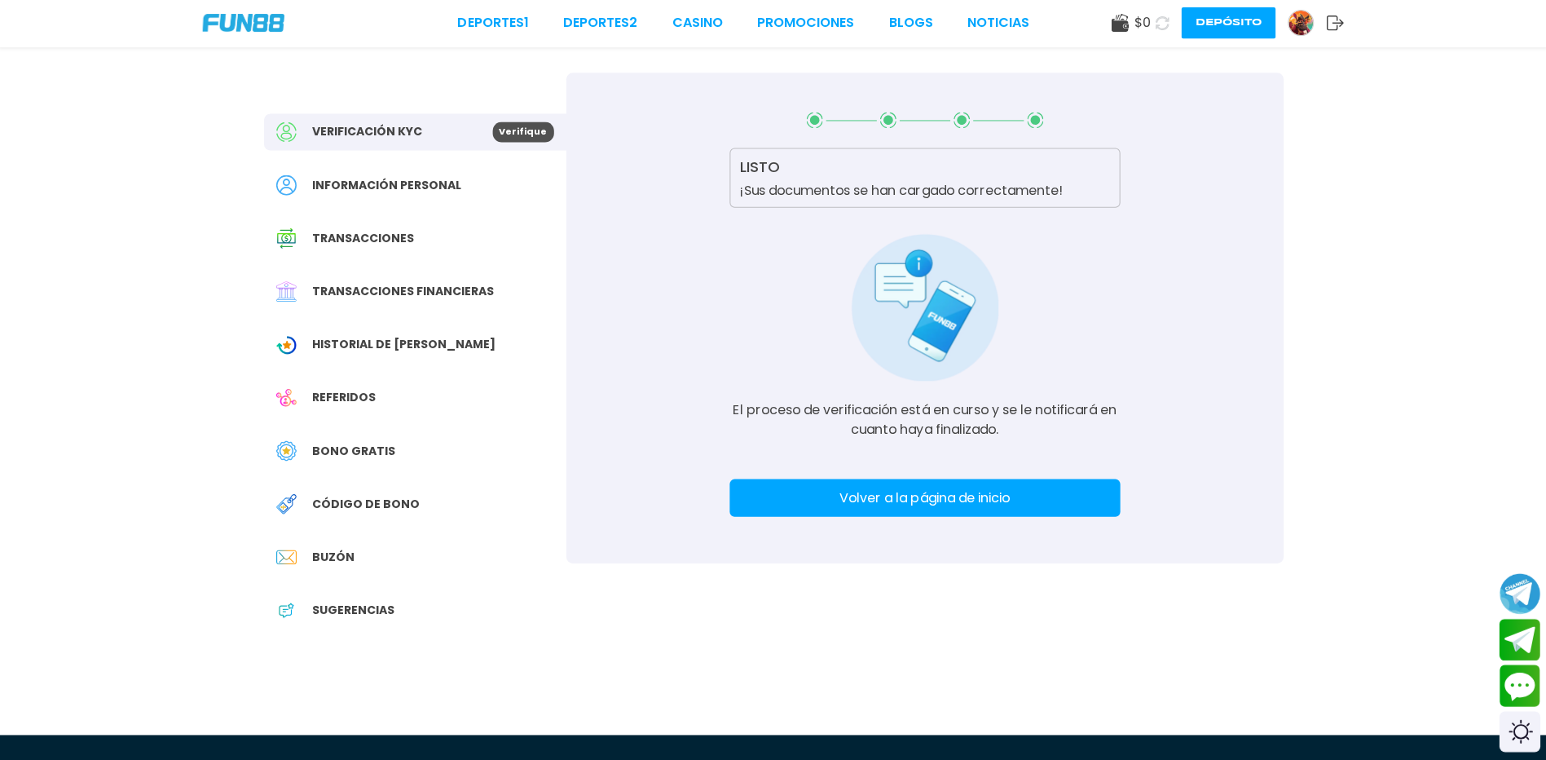
scroll to position [0, 0]
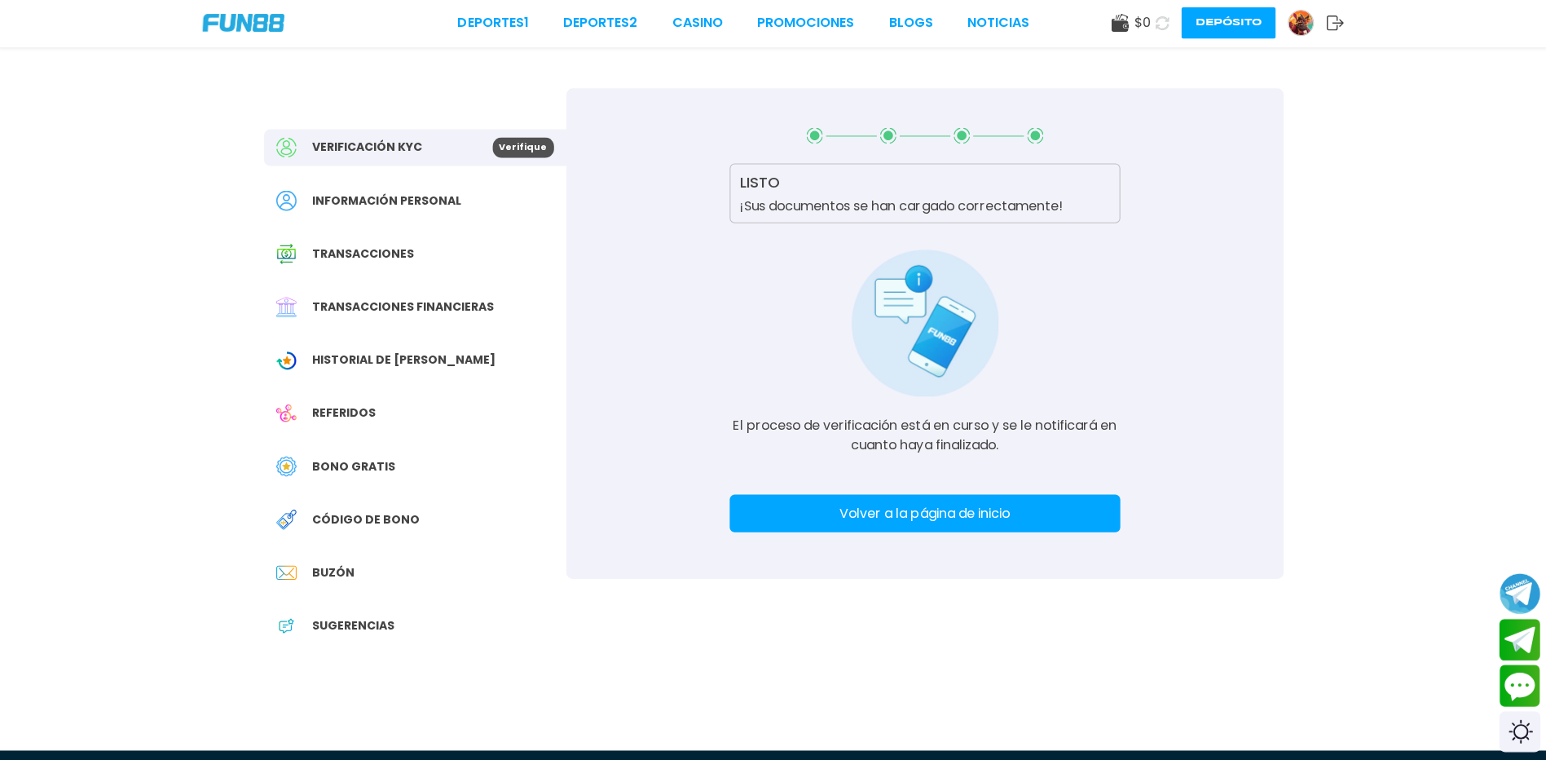
click at [938, 525] on button "Volver a la página de inicio" at bounding box center [925, 513] width 390 height 37
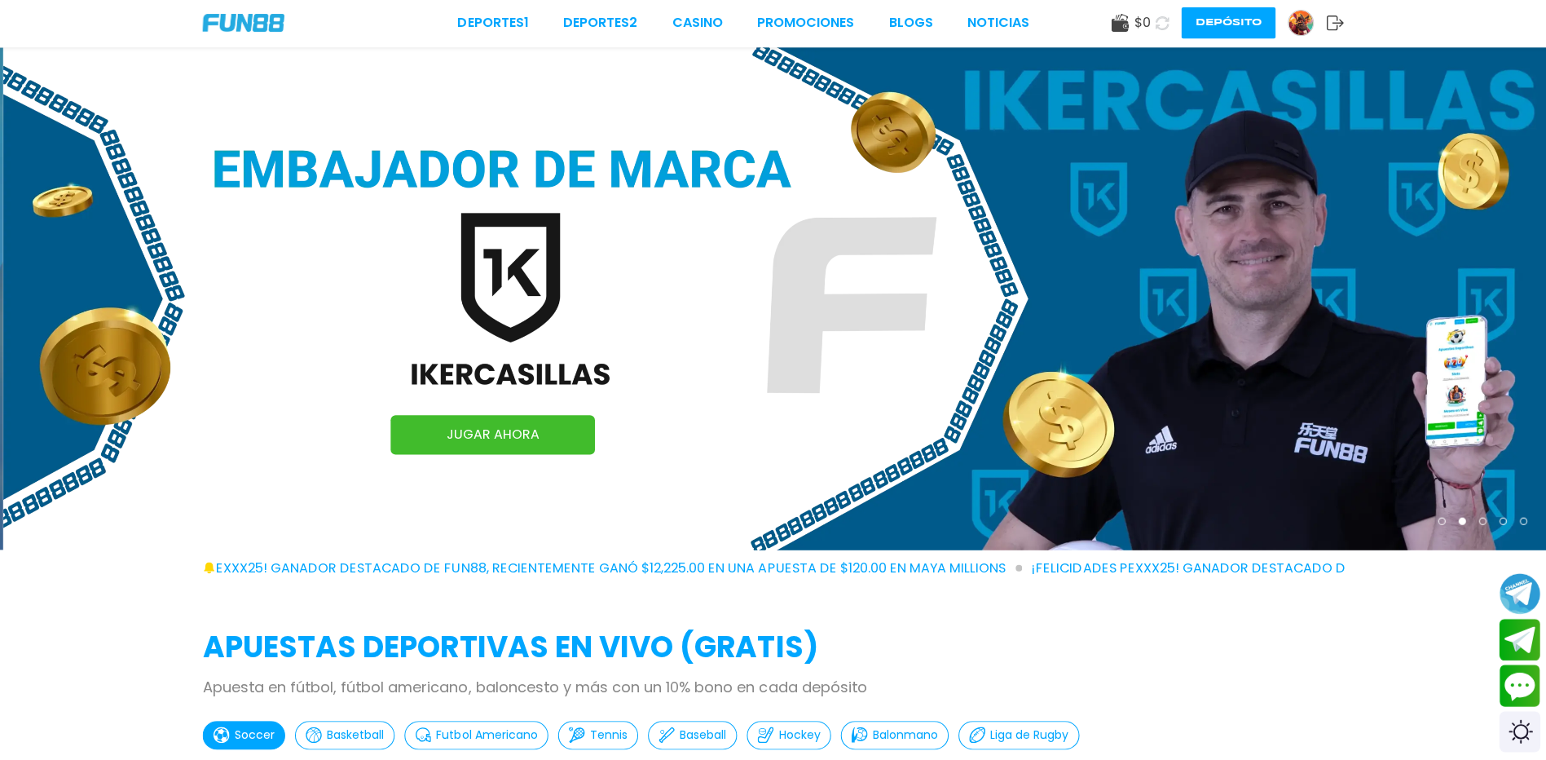
click at [1154, 19] on use at bounding box center [1161, 24] width 14 height 14
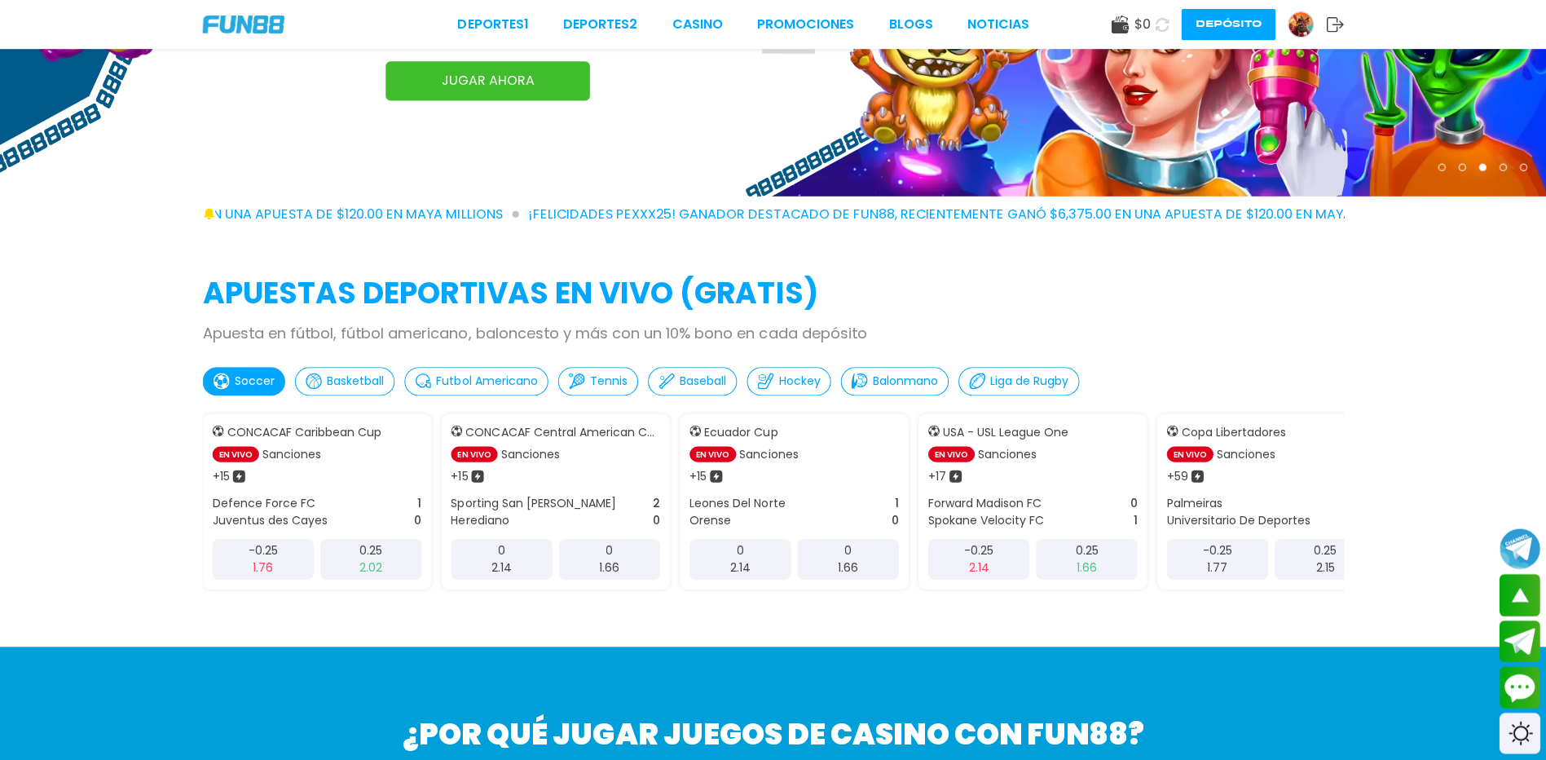
scroll to position [327, 0]
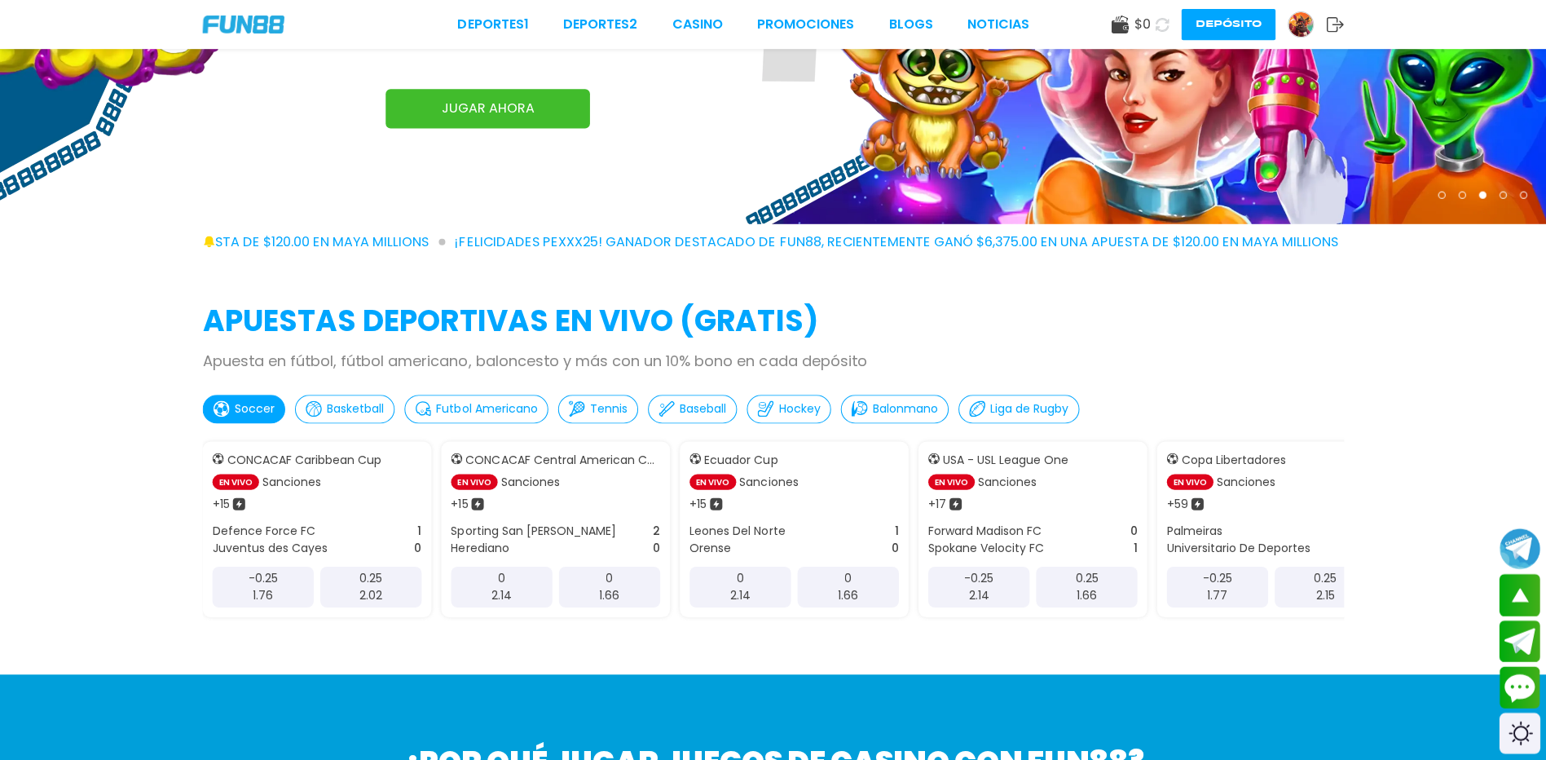
click at [1297, 23] on img at bounding box center [1299, 24] width 24 height 24
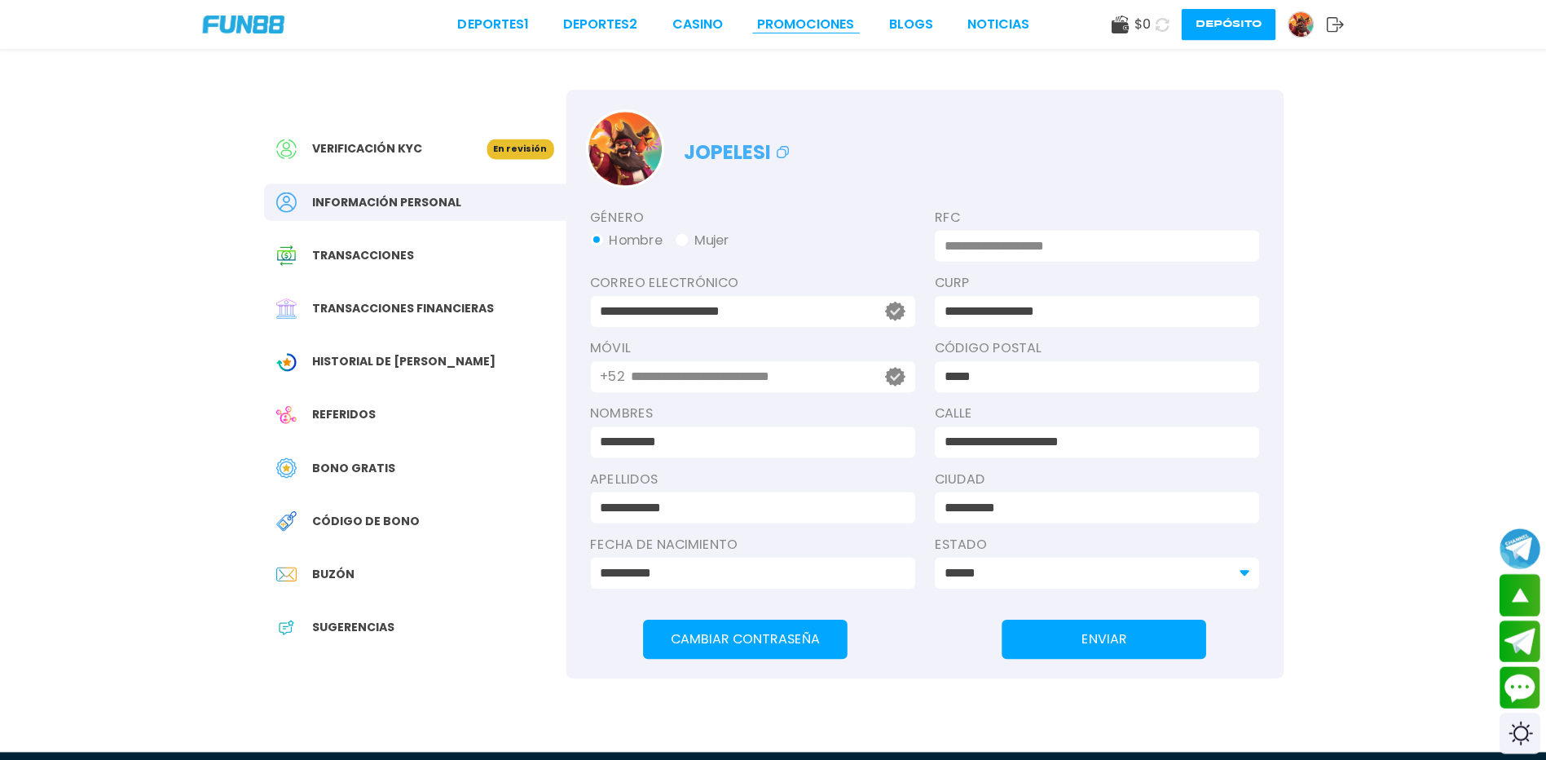
click at [809, 17] on link "Promociones" at bounding box center [805, 25] width 97 height 20
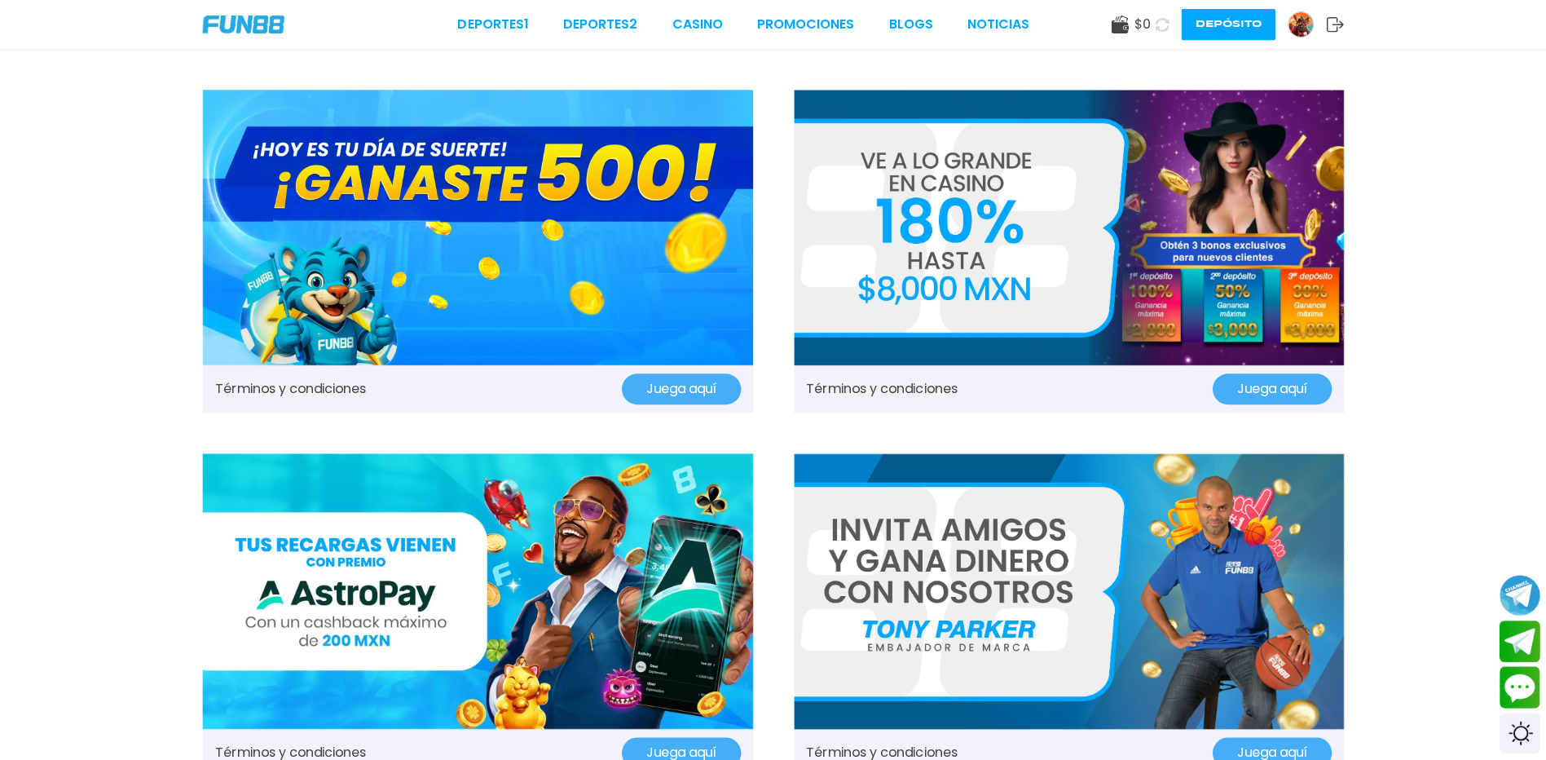
click at [354, 384] on link "Términos y condiciones" at bounding box center [291, 388] width 151 height 20
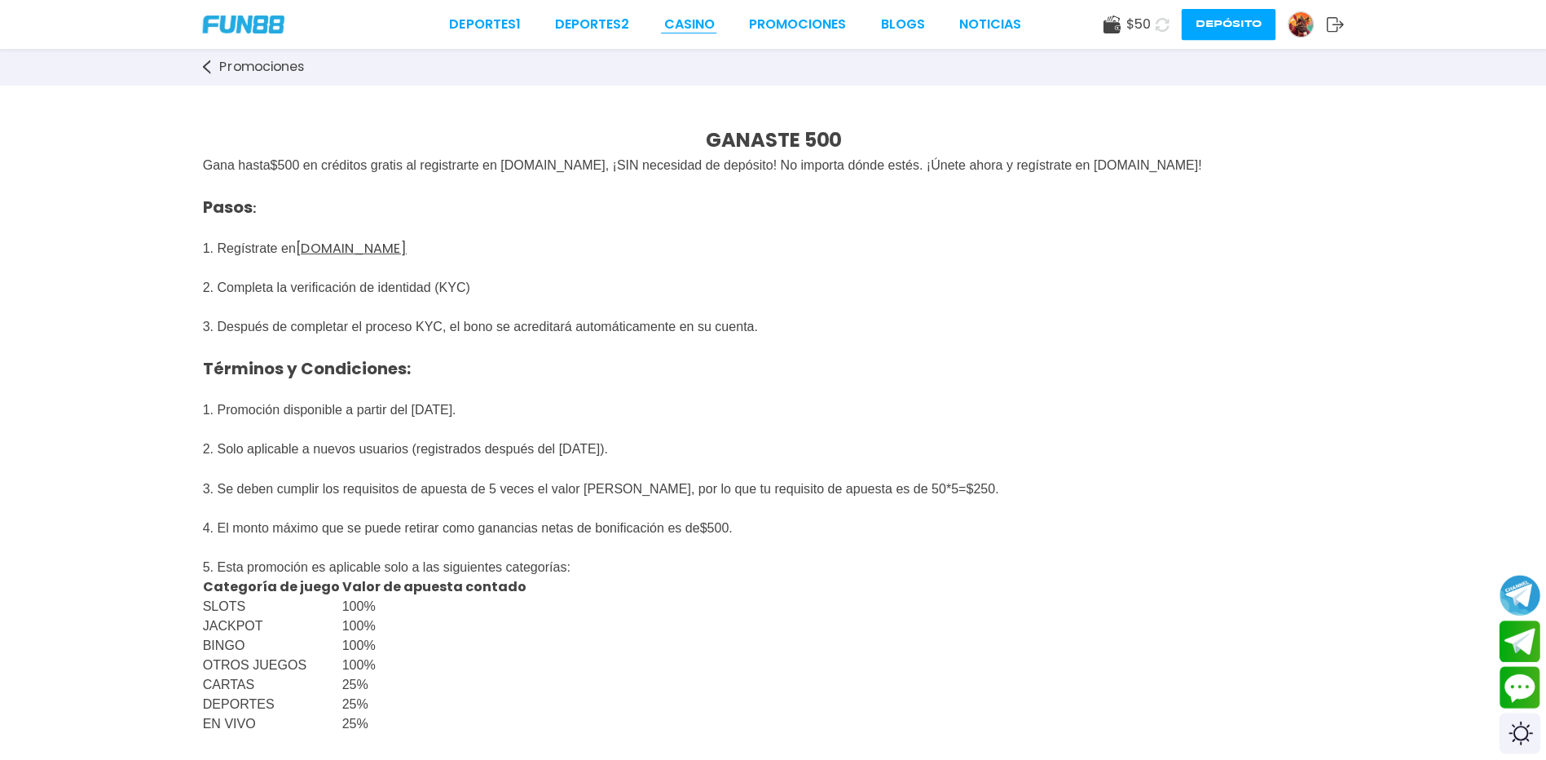
click at [681, 20] on link "CASINO" at bounding box center [688, 25] width 51 height 20
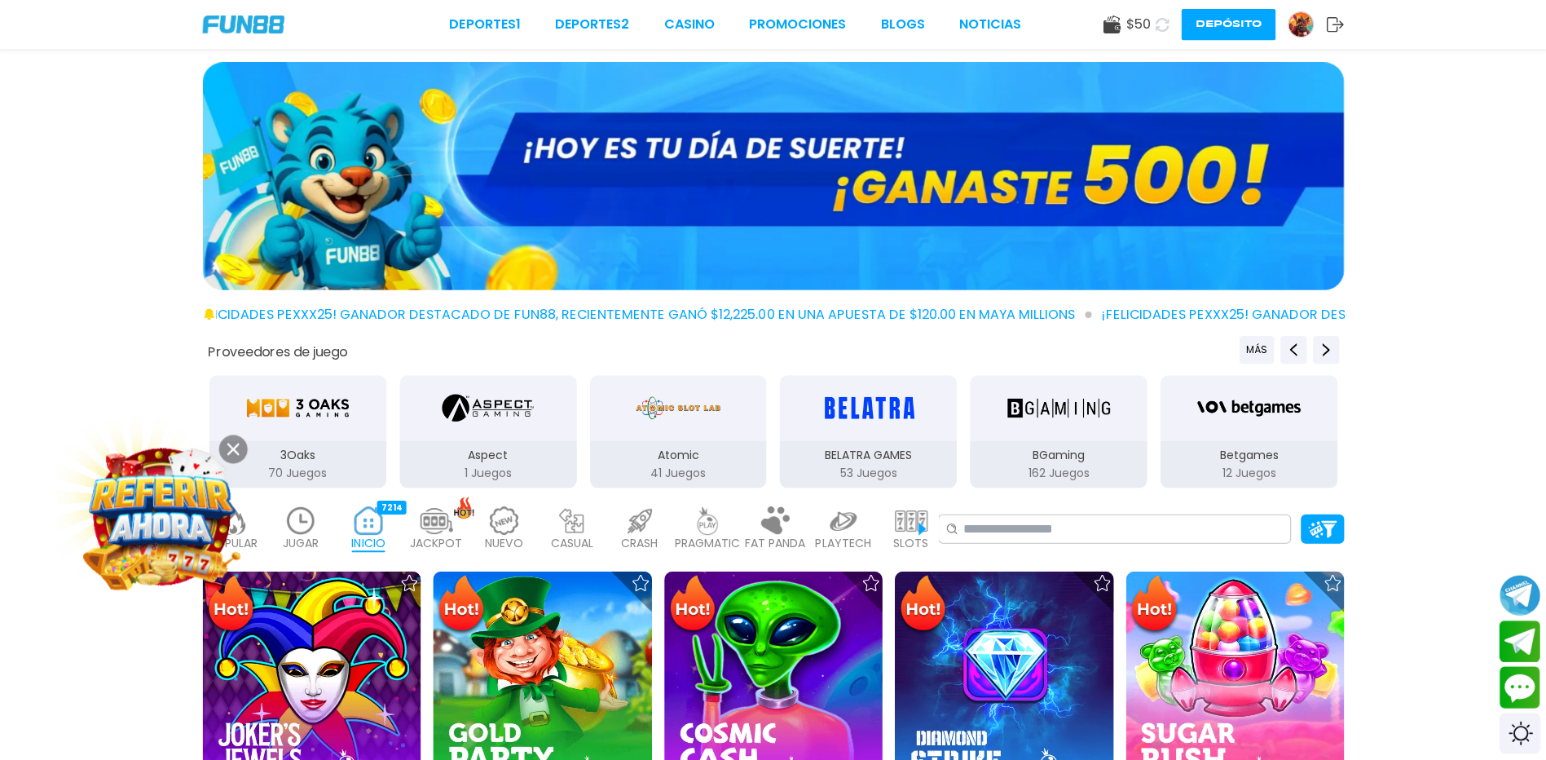
click at [990, 152] on img at bounding box center [773, 175] width 1139 height 227
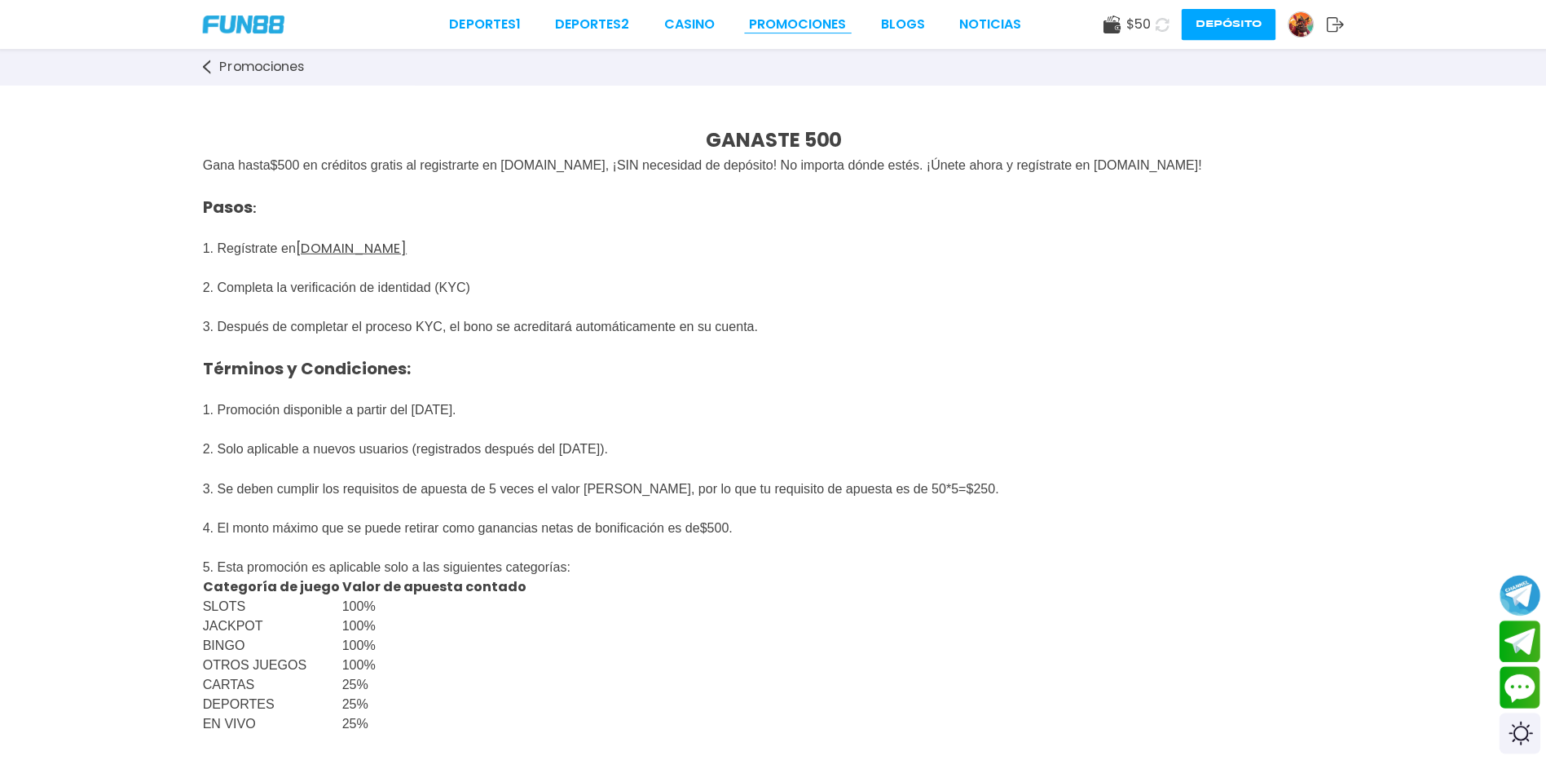
click at [755, 20] on link "Promociones" at bounding box center [797, 25] width 97 height 20
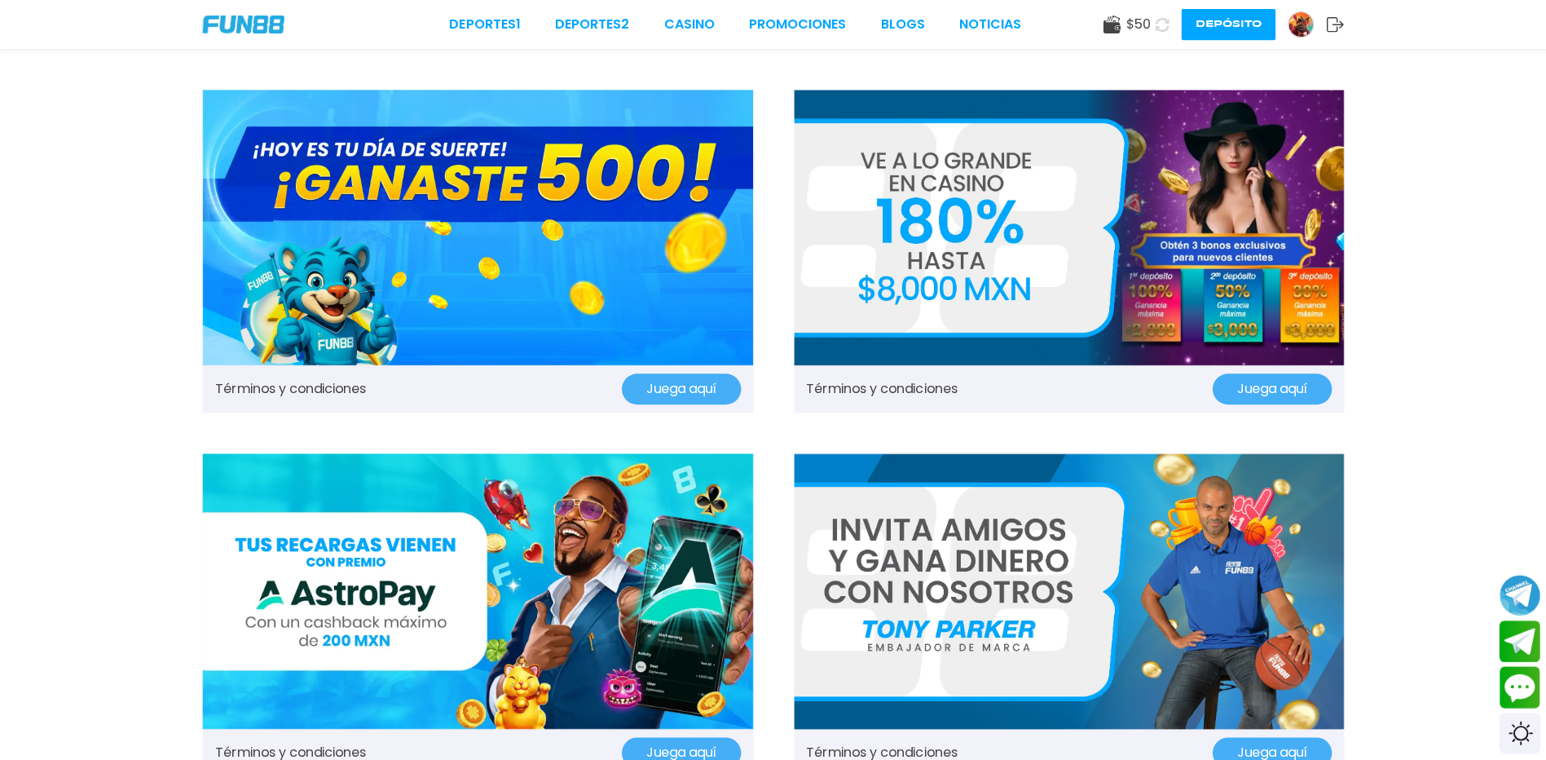
click at [672, 383] on button "Juega aquí" at bounding box center [681, 387] width 119 height 31
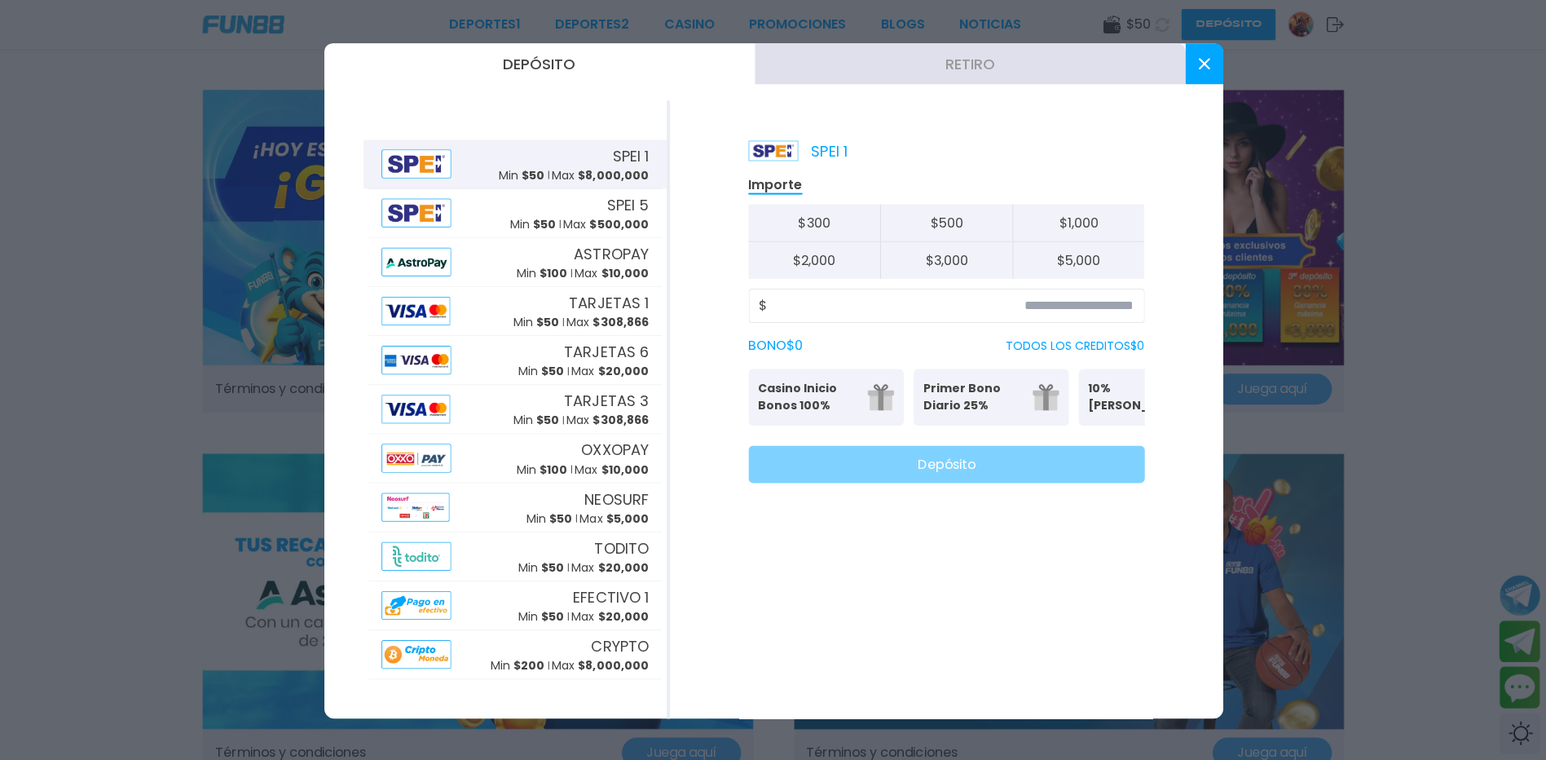
click at [1200, 61] on use at bounding box center [1202, 63] width 11 height 11
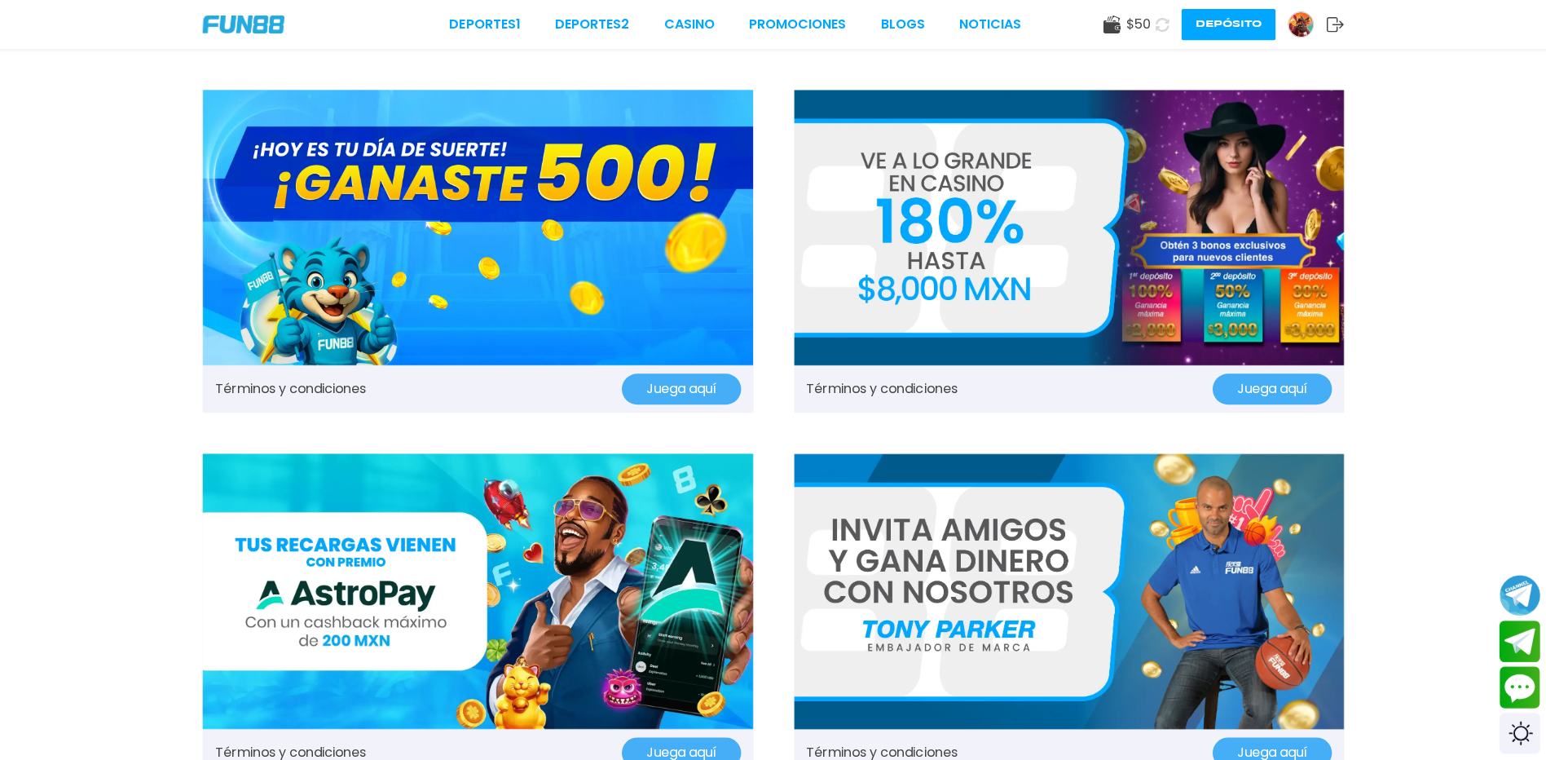
click at [1152, 29] on icon at bounding box center [1162, 25] width 20 height 20
click at [1125, 24] on span "$ 50" at bounding box center [1137, 25] width 24 height 20
click at [686, 31] on link "CASINO" at bounding box center [688, 25] width 51 height 20
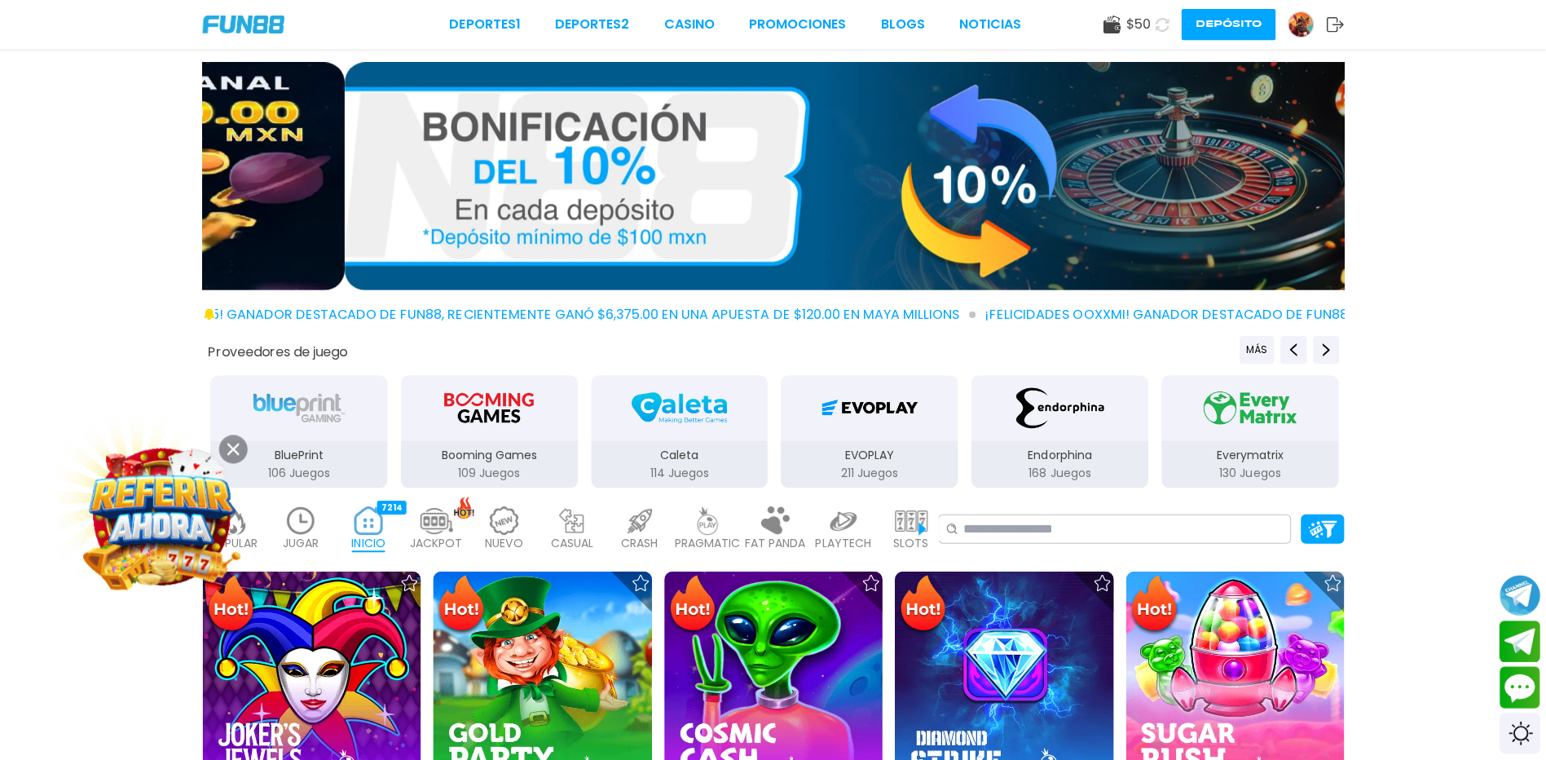
click at [230, 448] on icon at bounding box center [234, 448] width 12 height 12
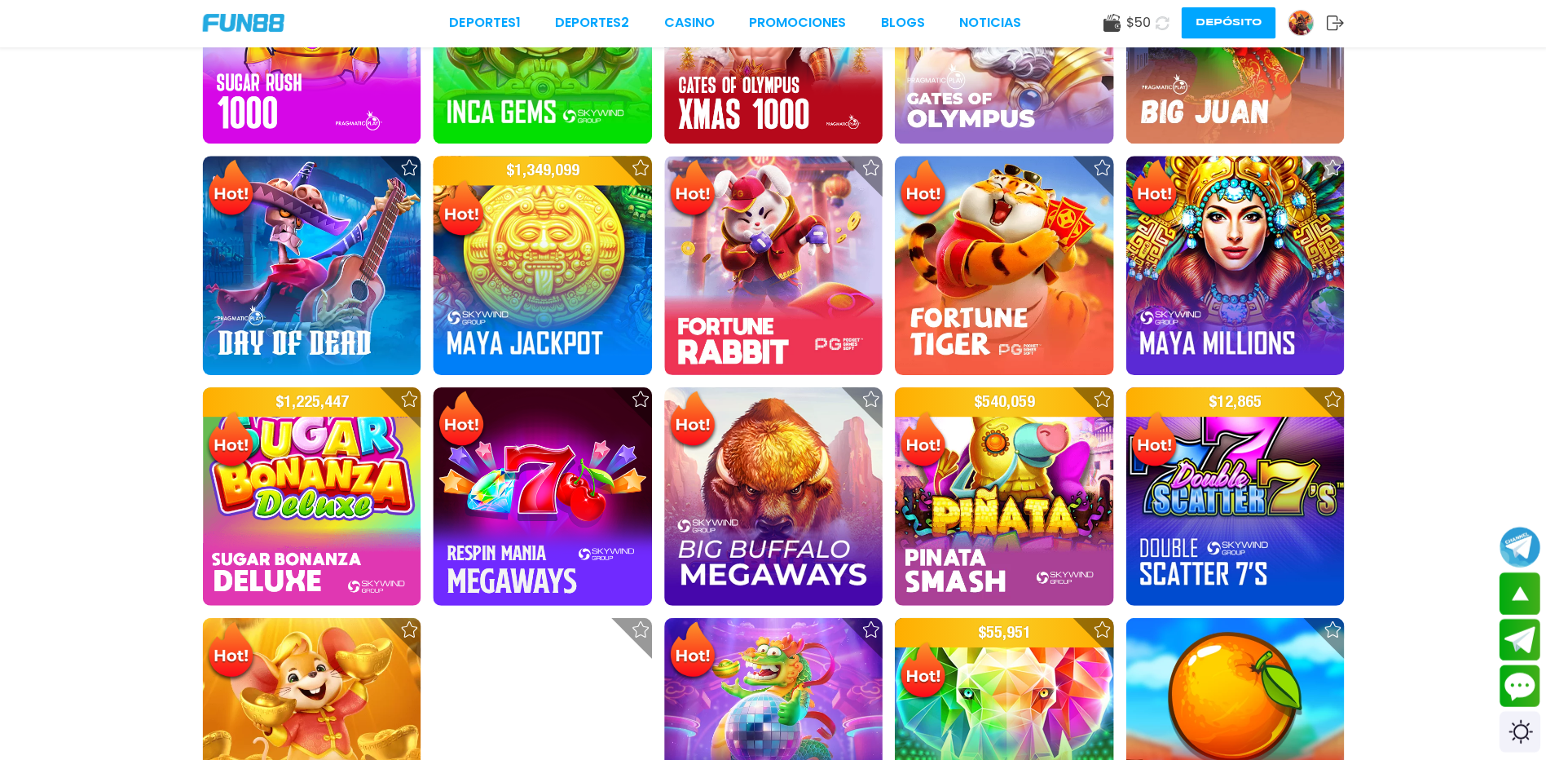
scroll to position [893, 0]
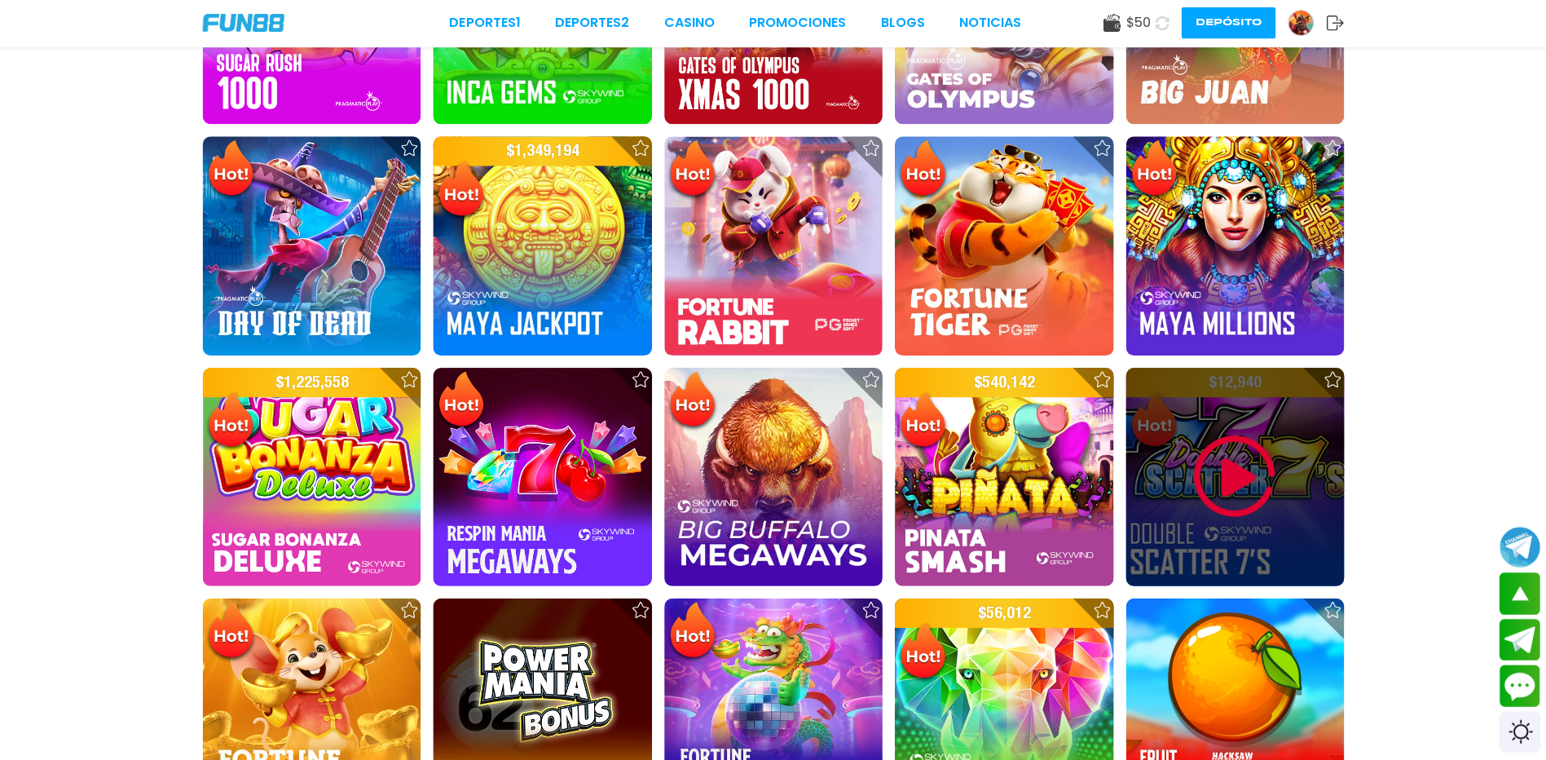
click at [1251, 496] on img at bounding box center [1233, 477] width 98 height 98
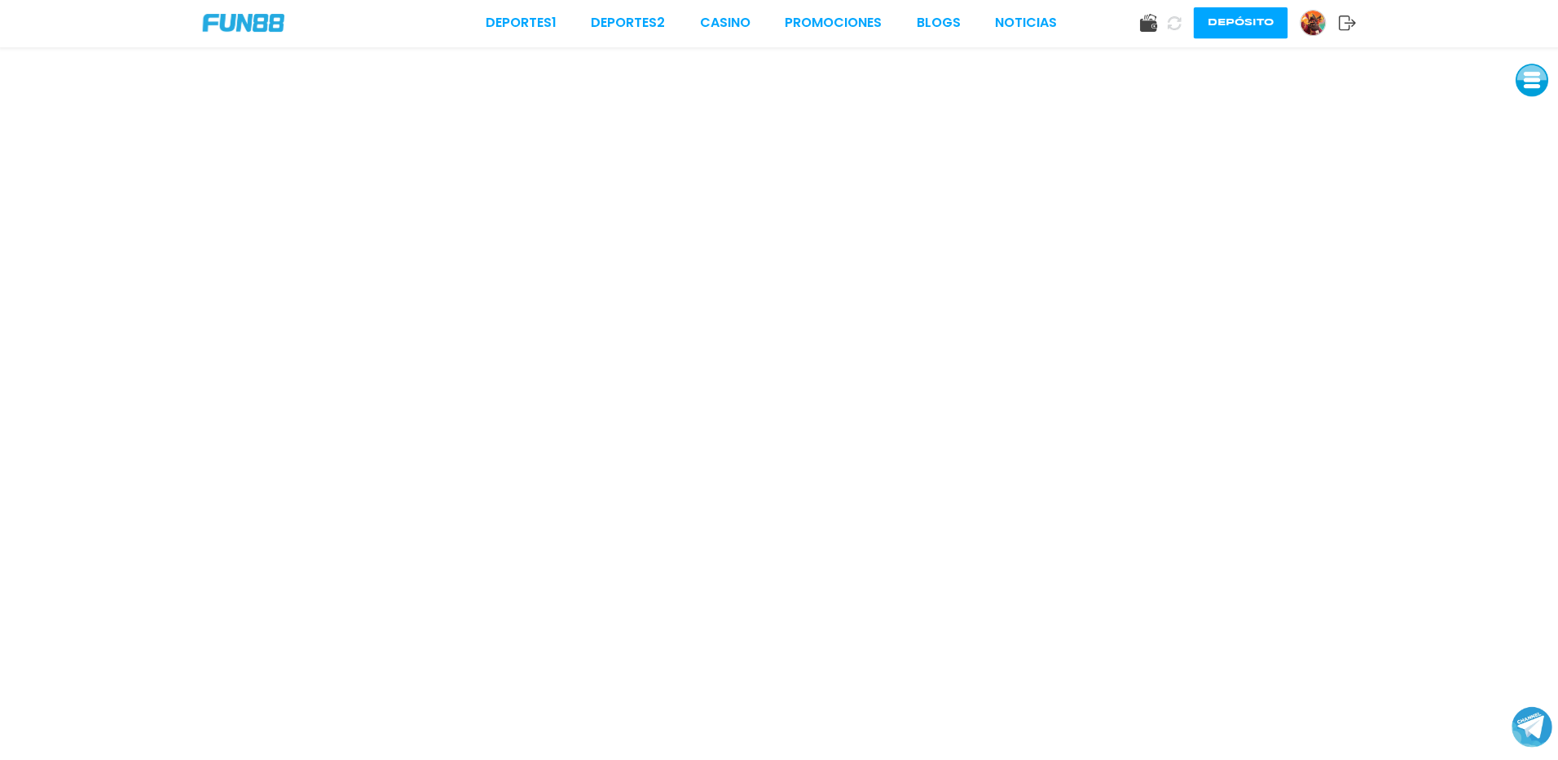
click at [1533, 86] on button at bounding box center [1530, 81] width 33 height 33
click at [699, 18] on link "CASINO" at bounding box center [724, 25] width 51 height 20
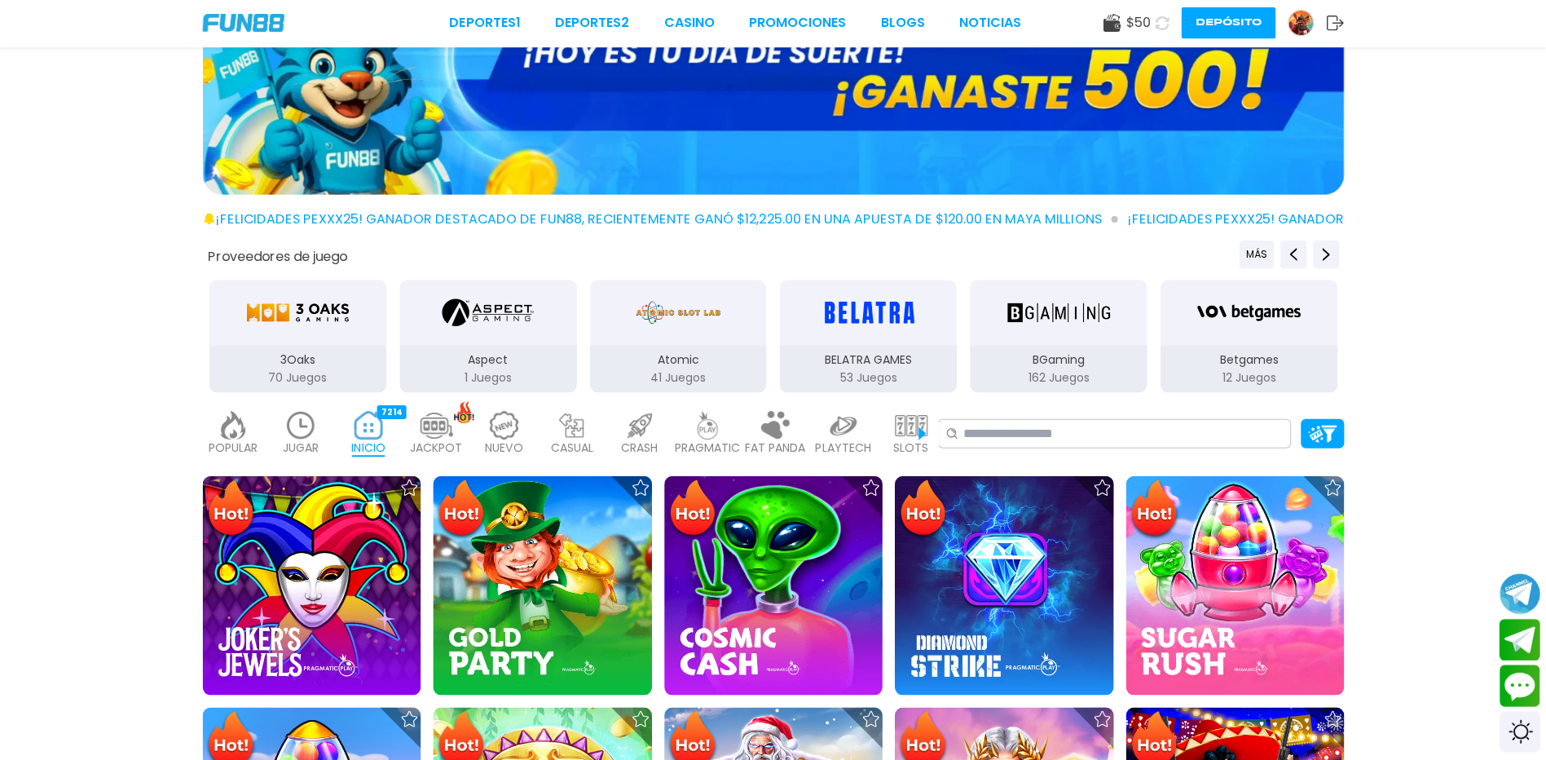
scroll to position [244, 0]
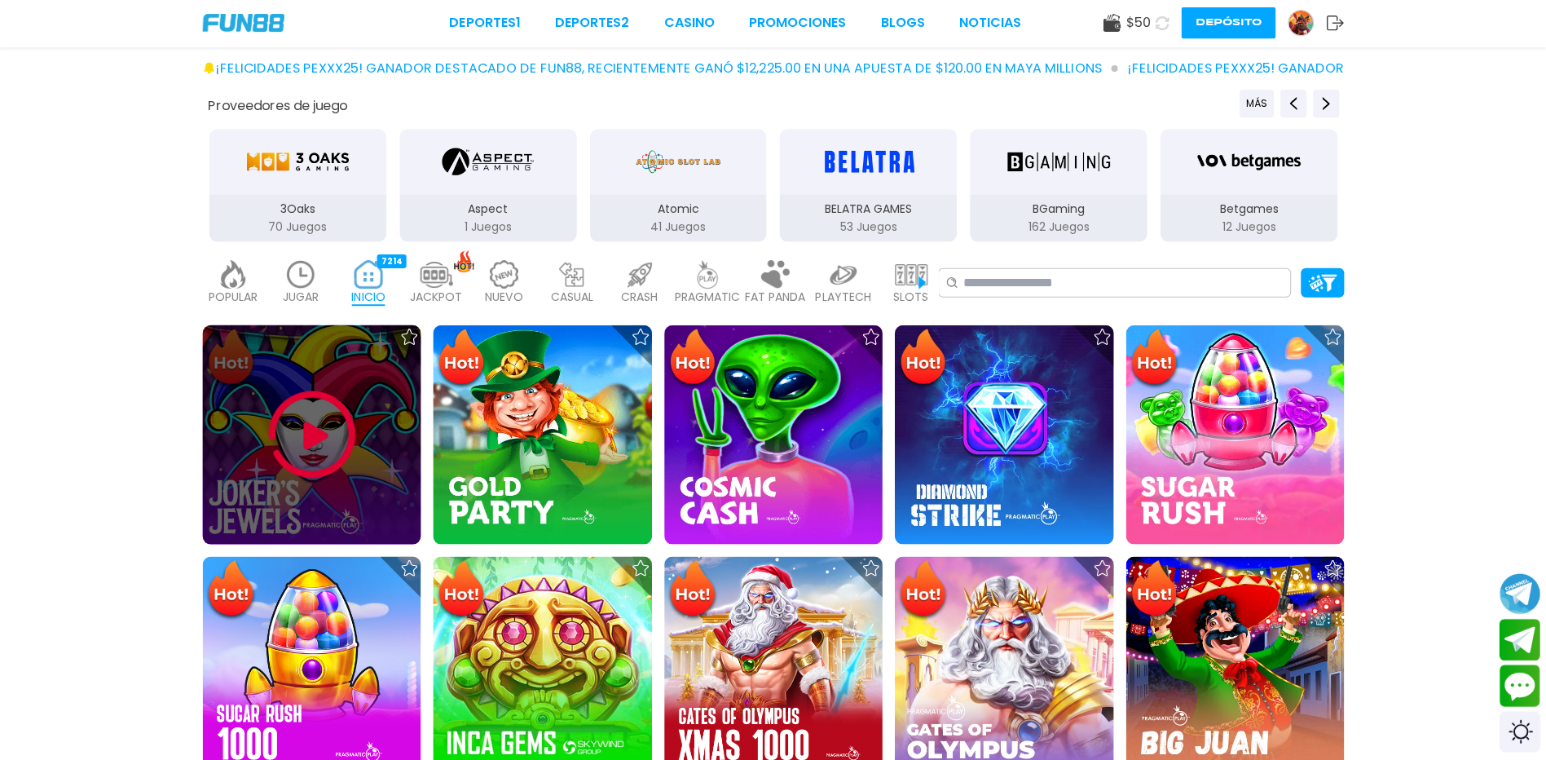
click at [300, 456] on img at bounding box center [313, 435] width 98 height 98
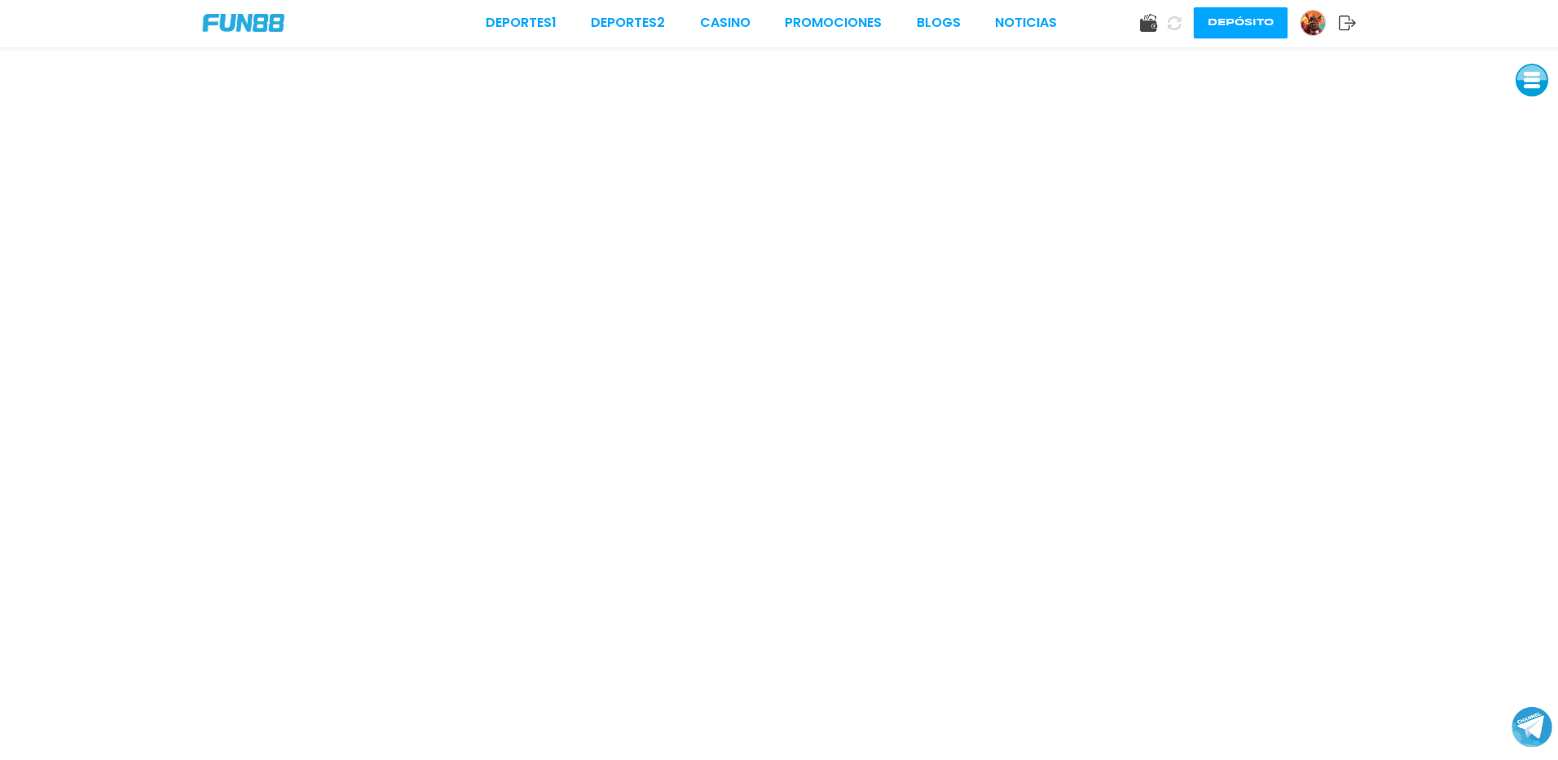
click at [1164, 16] on icon at bounding box center [1173, 24] width 19 height 19
click at [827, 27] on link "Promociones" at bounding box center [833, 25] width 97 height 20
